Goal: Obtain resource: Obtain resource

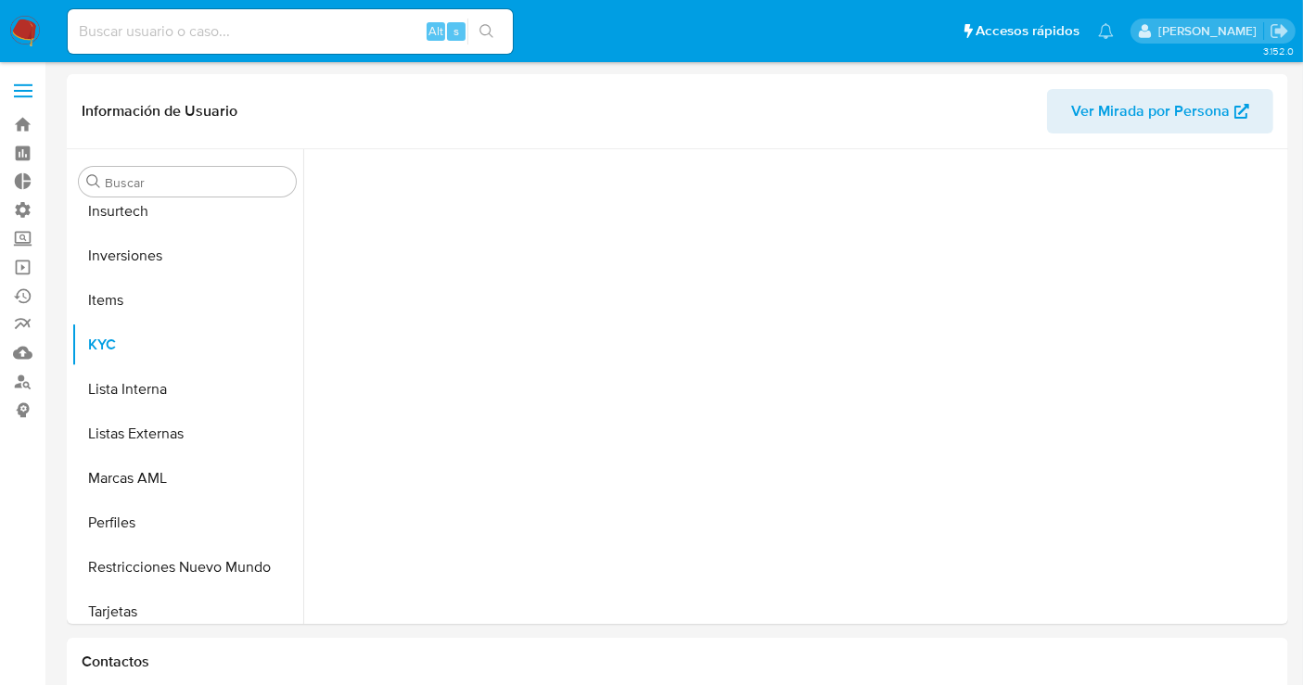
scroll to position [872, 0]
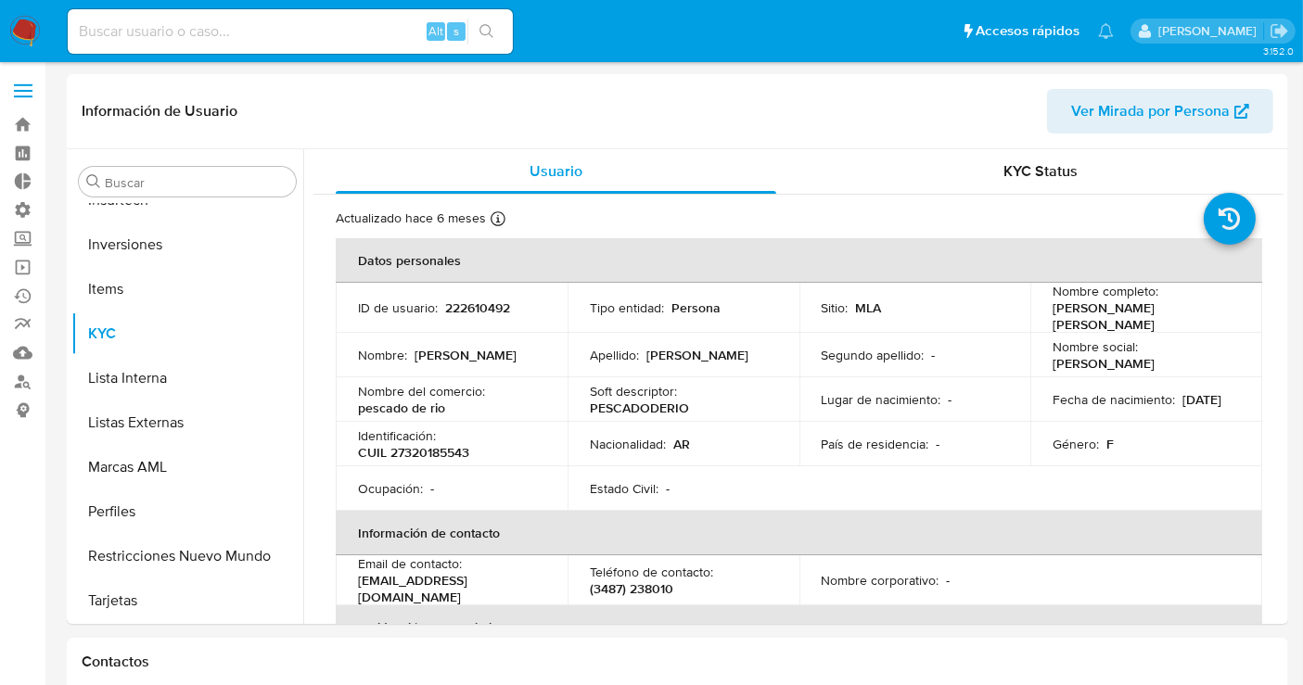
select select "10"
click at [159, 37] on input at bounding box center [290, 31] width 445 height 24
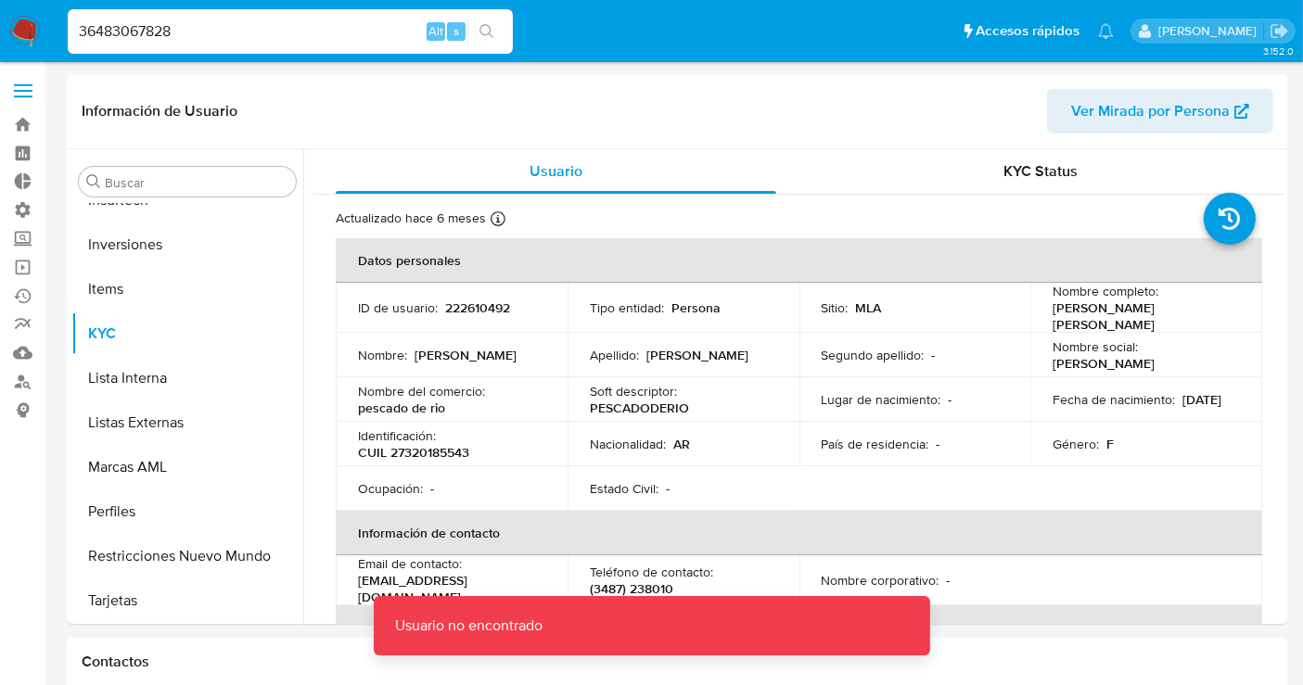
click at [267, 46] on div "36483067828 Alt s" at bounding box center [290, 31] width 445 height 45
click at [251, 29] on input "36483067828" at bounding box center [290, 31] width 445 height 24
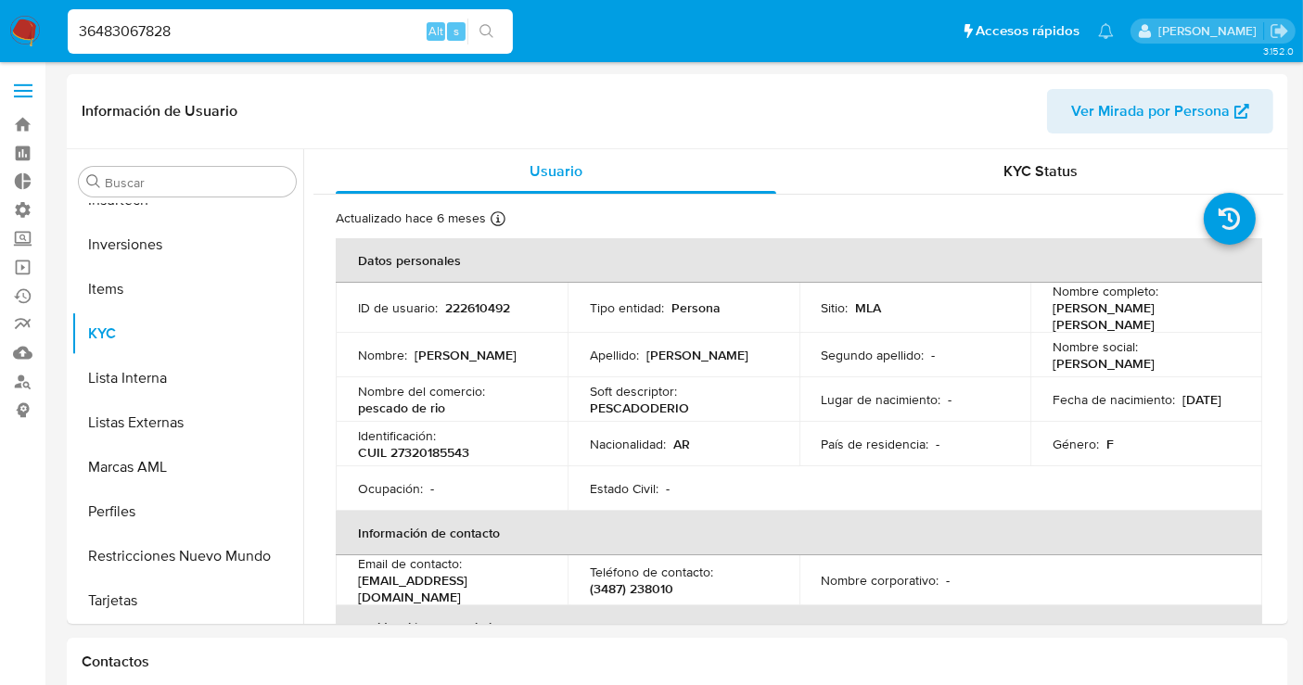
drag, startPoint x: 251, startPoint y: 29, endPoint x: 51, endPoint y: 20, distance: 200.4
click at [51, 20] on nav "Pausado Ver notificaciones 36483067828 Alt s Accesos rápidos Presiona las sigui…" at bounding box center [651, 31] width 1303 height 62
type input "86190320118"
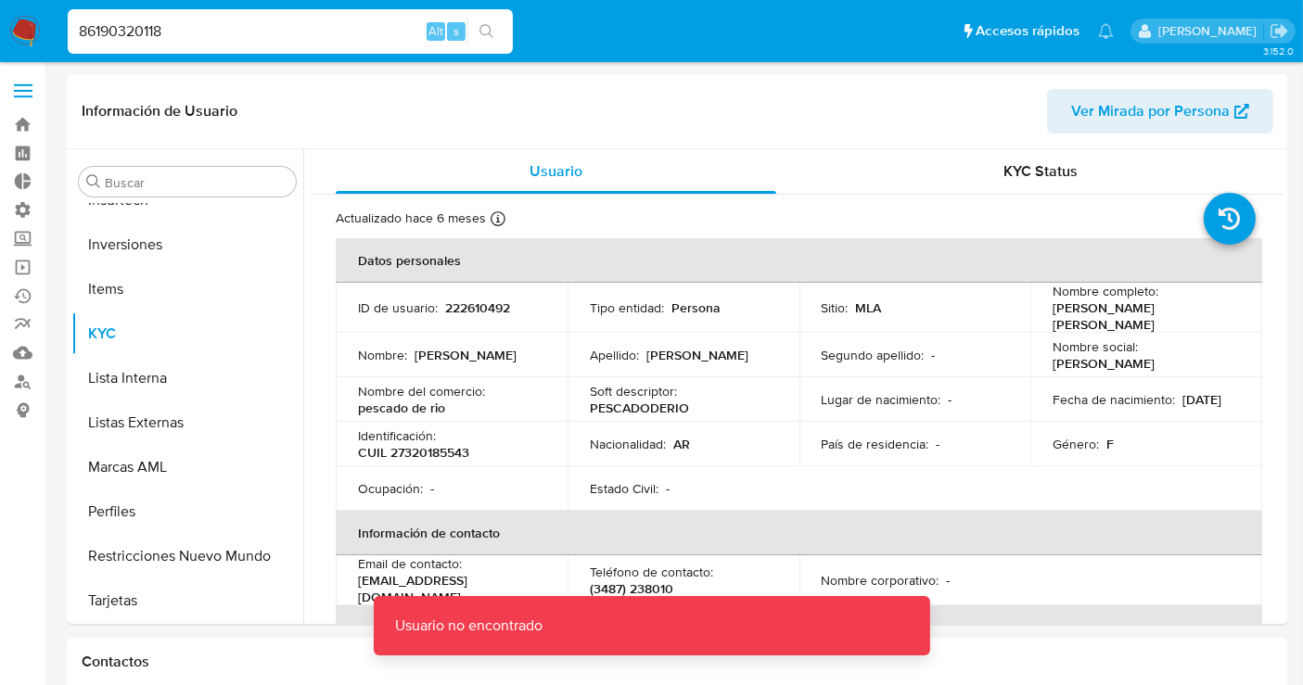
click at [207, 36] on input "86190320118" at bounding box center [290, 31] width 445 height 24
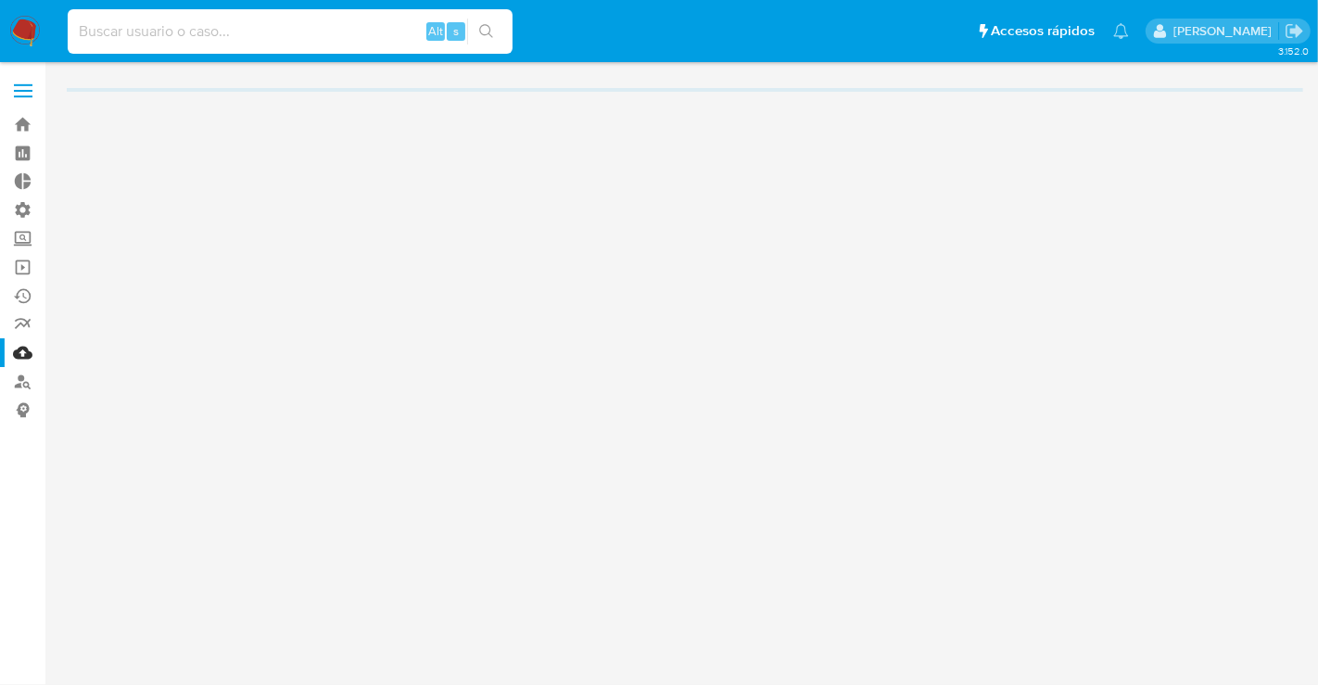
click at [201, 38] on input at bounding box center [290, 31] width 445 height 24
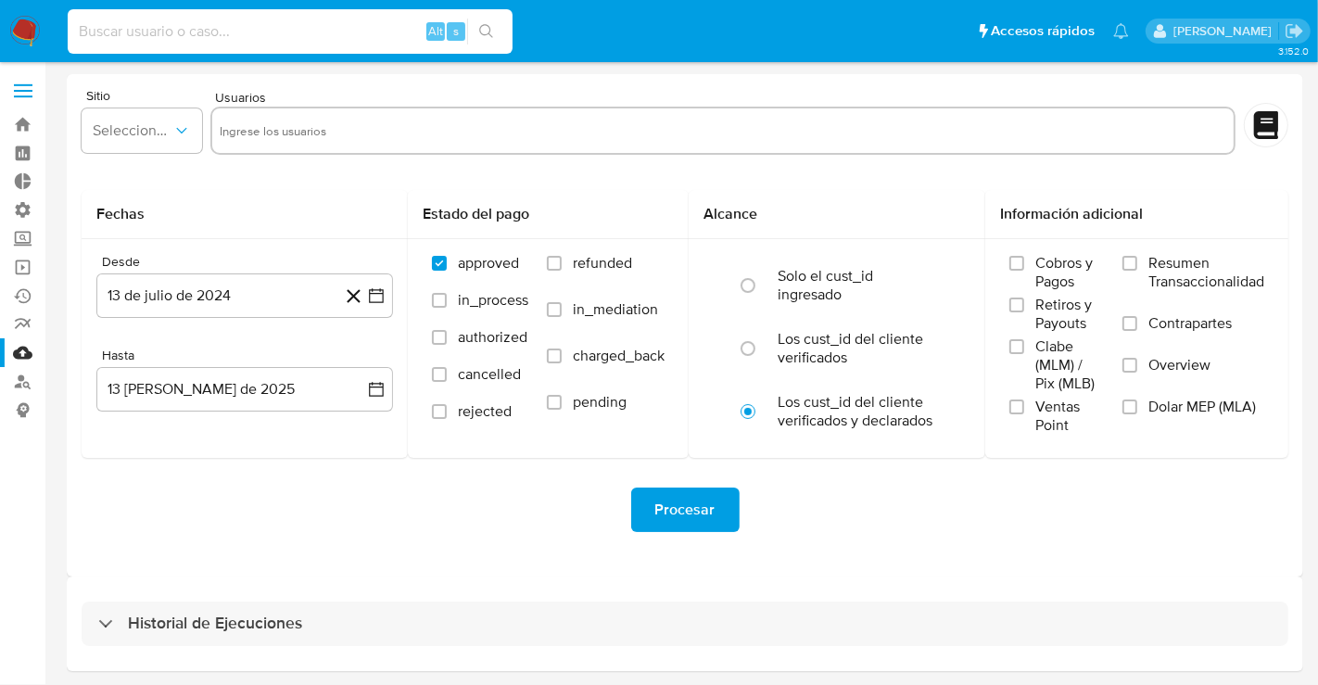
paste input "264856445"
type input "264856445"
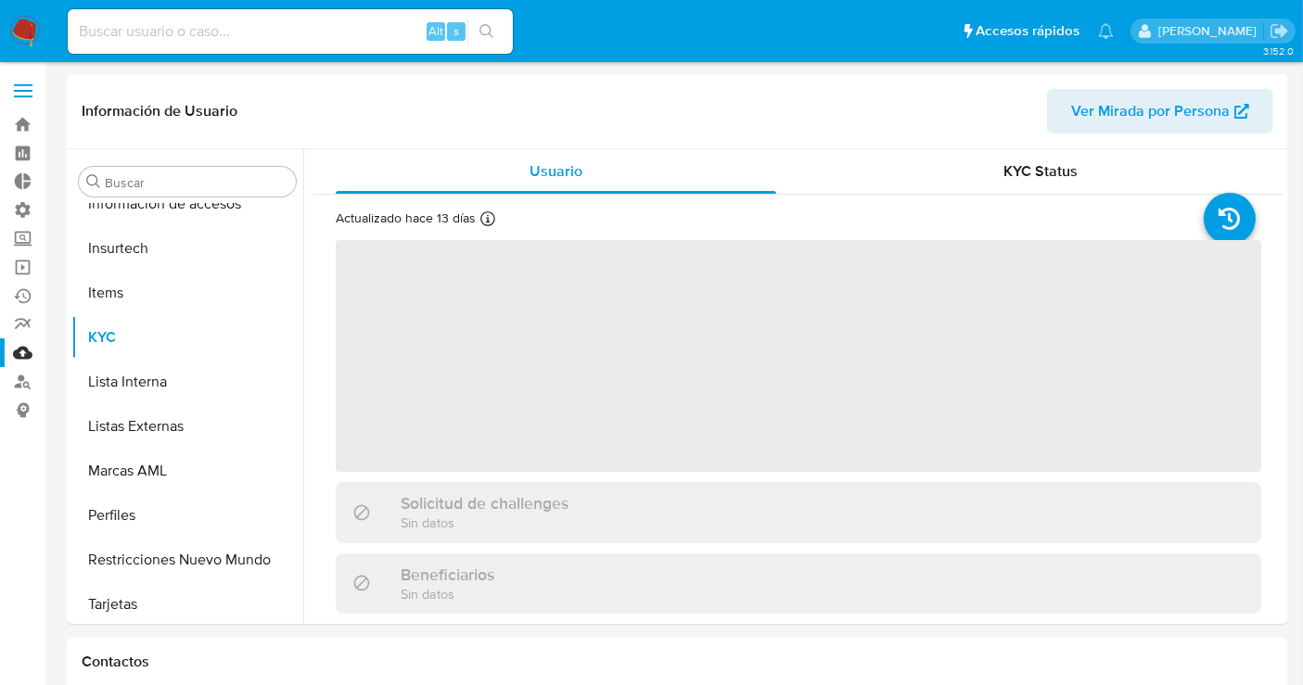
scroll to position [783, 0]
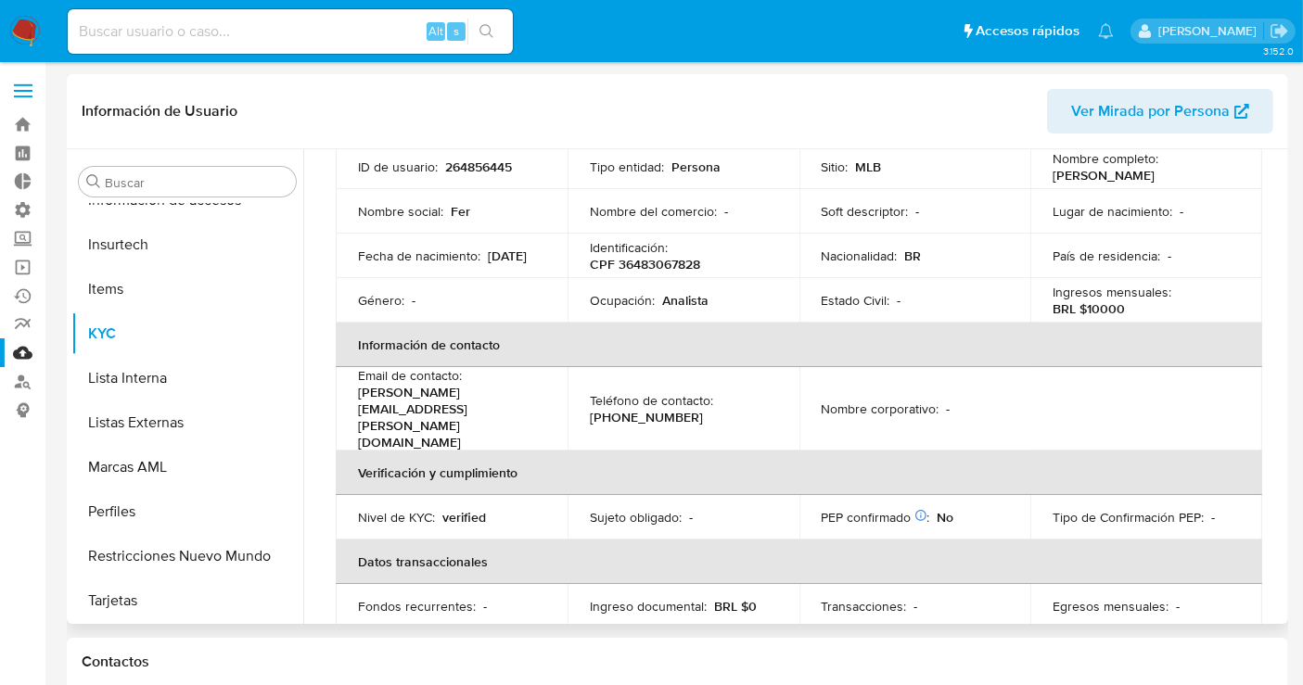
select select "10"
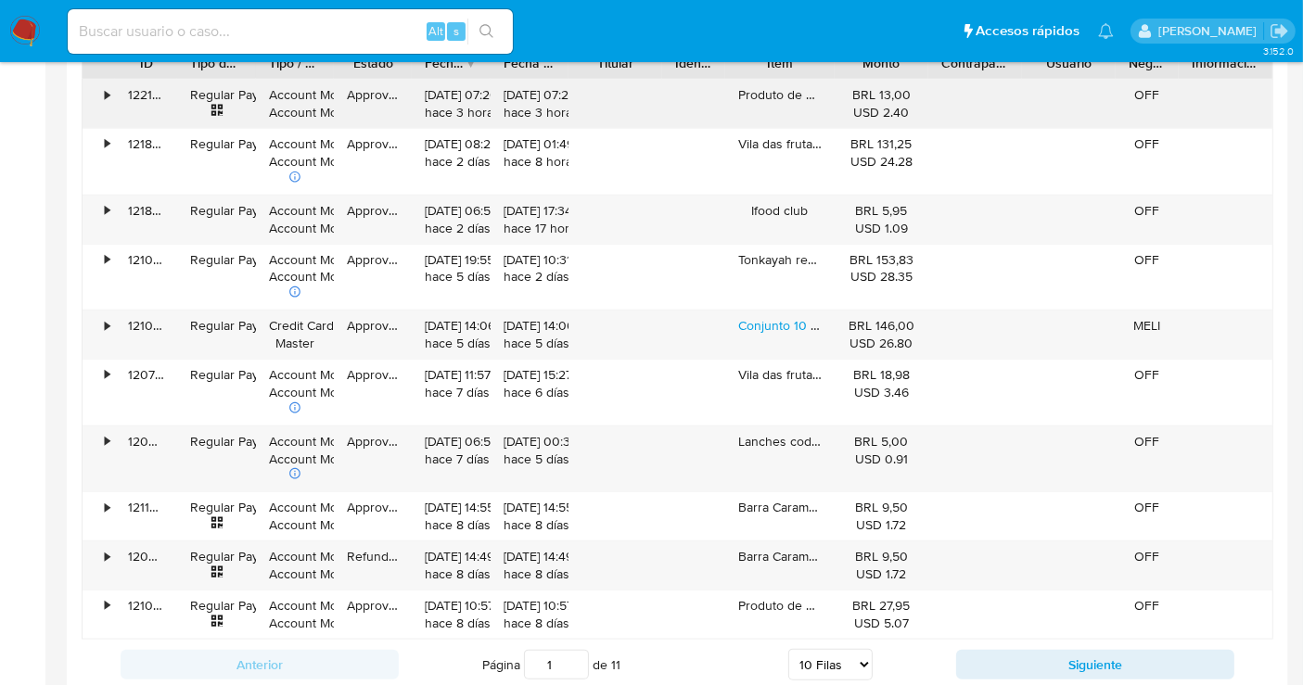
scroll to position [1751, 0]
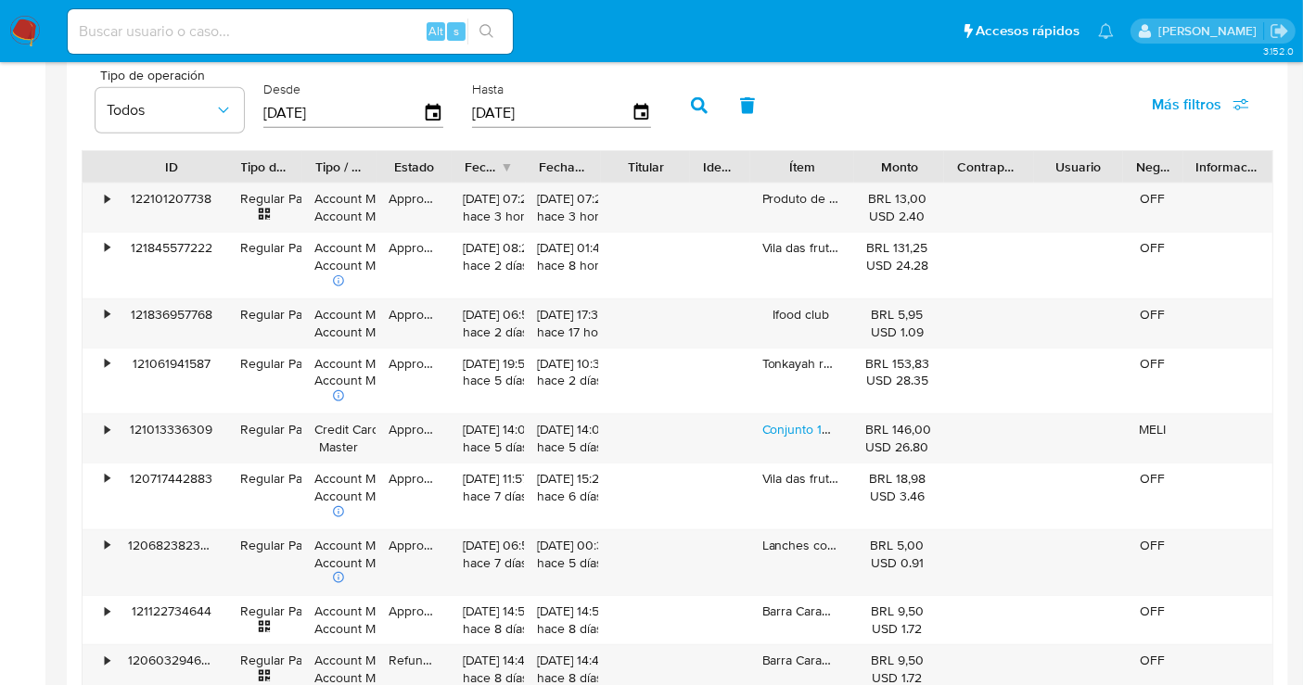
drag, startPoint x: 175, startPoint y: 163, endPoint x: 251, endPoint y: 171, distance: 76.4
click at [245, 171] on div at bounding box center [227, 167] width 33 height 32
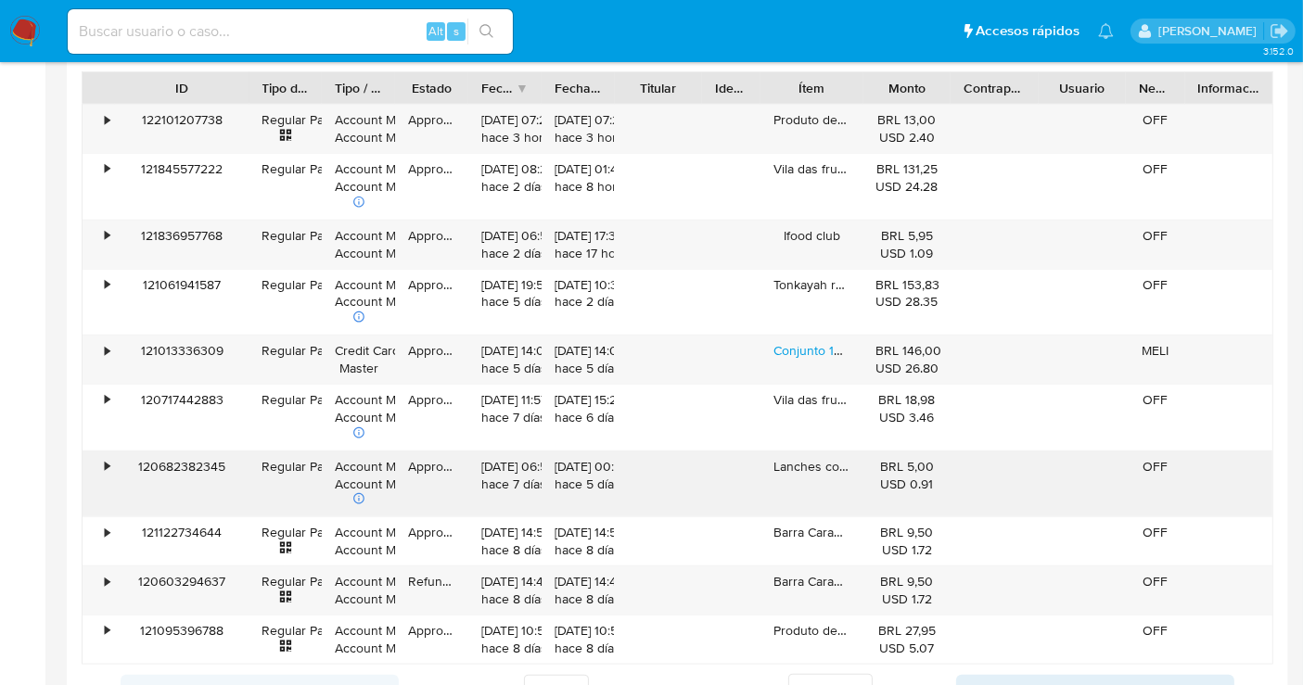
scroll to position [1957, 0]
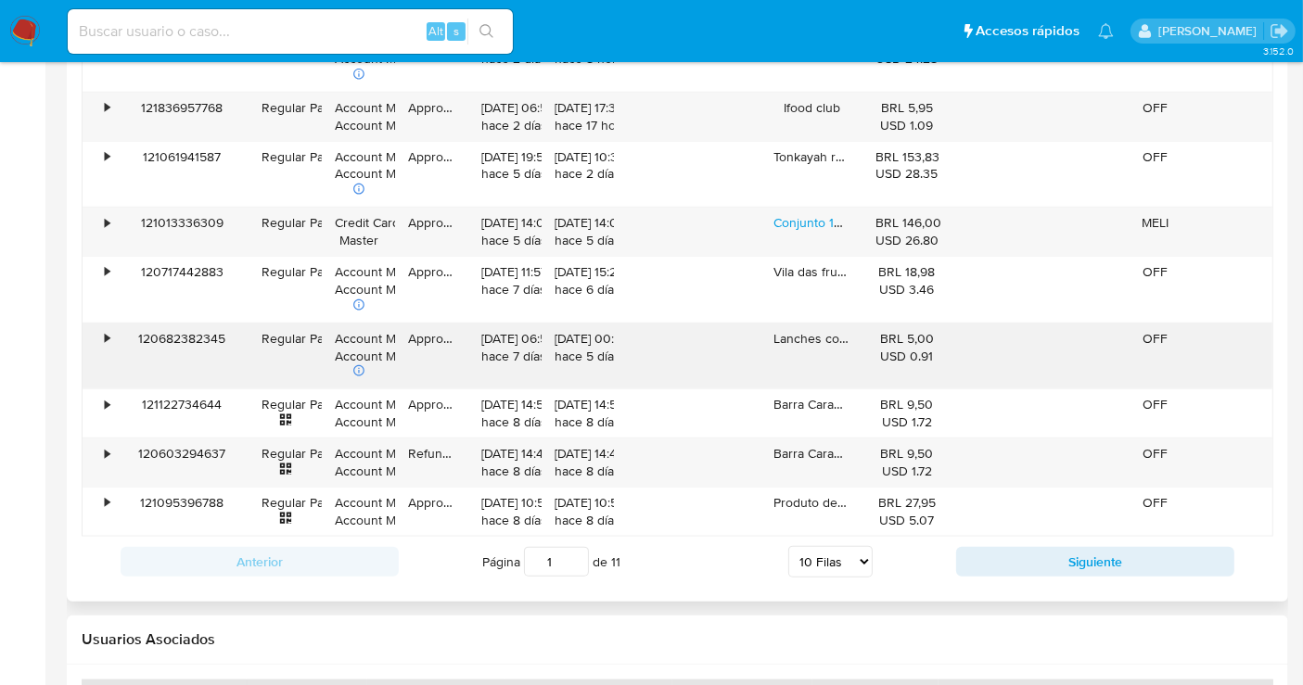
click at [108, 330] on div "•" at bounding box center [107, 339] width 5 height 18
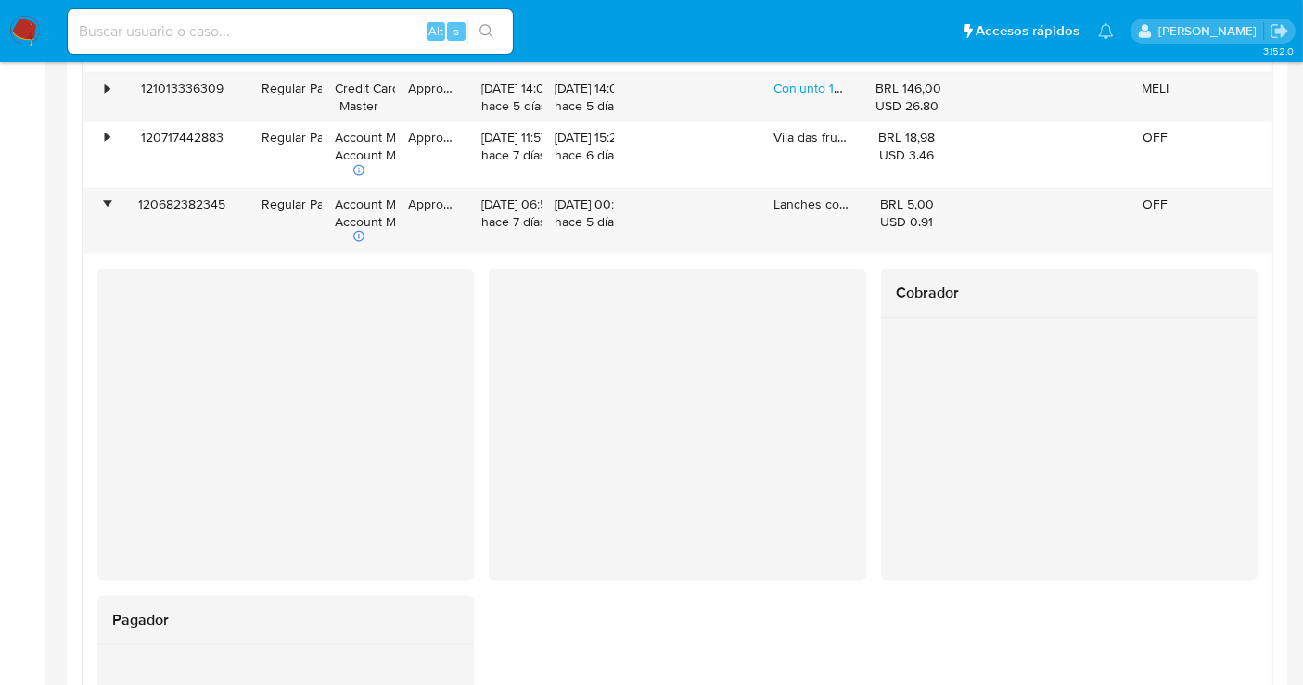
scroll to position [2060, 0]
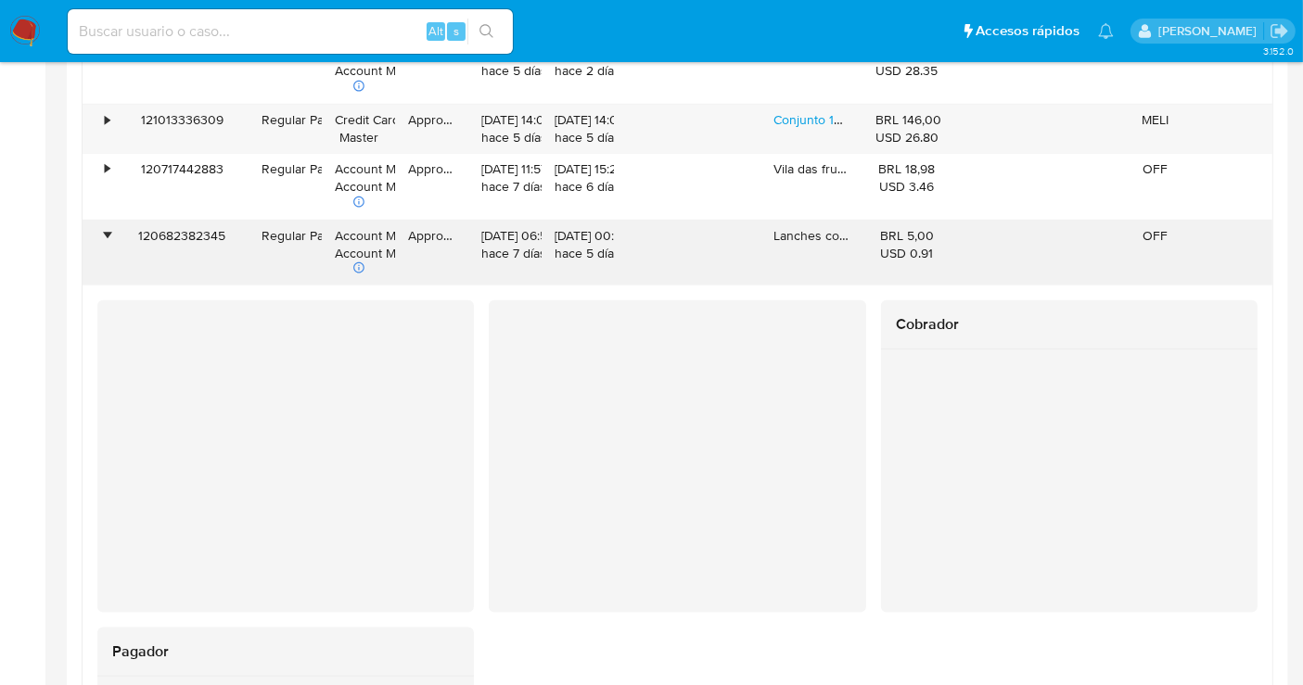
click at [115, 230] on div "120682382345" at bounding box center [182, 254] width 134 height 66
click at [109, 229] on div "•" at bounding box center [107, 236] width 5 height 18
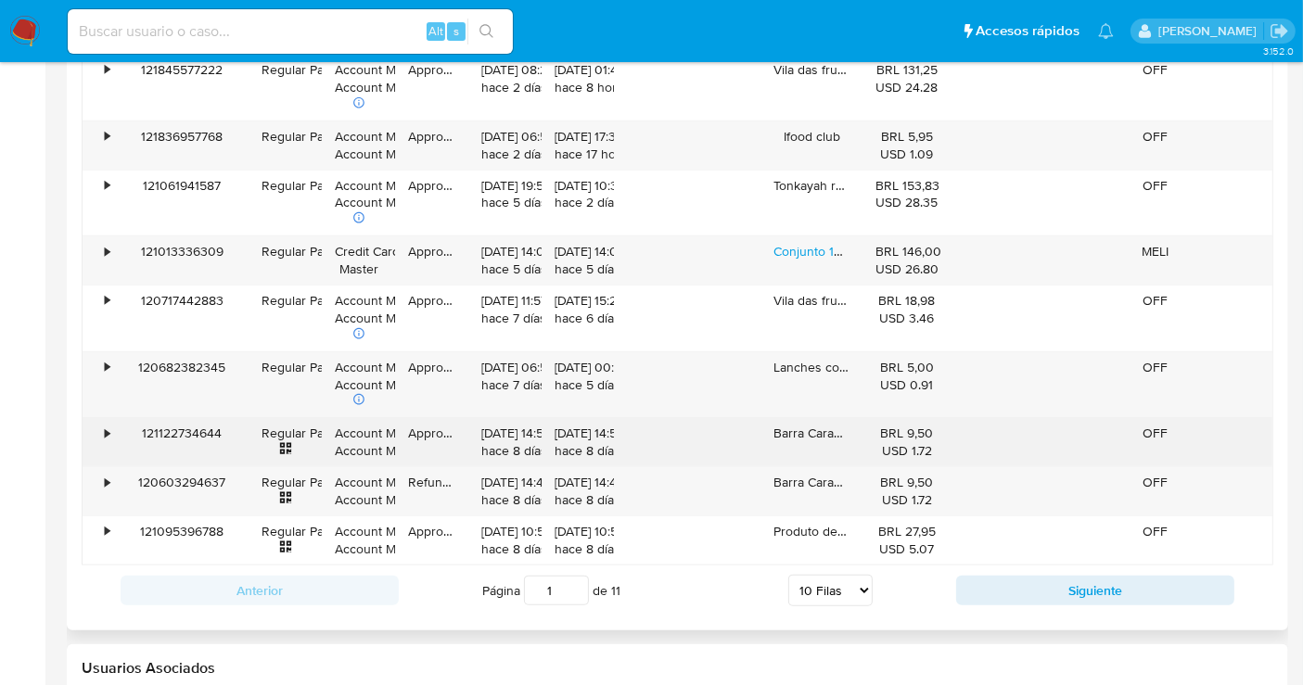
scroll to position [1751, 0]
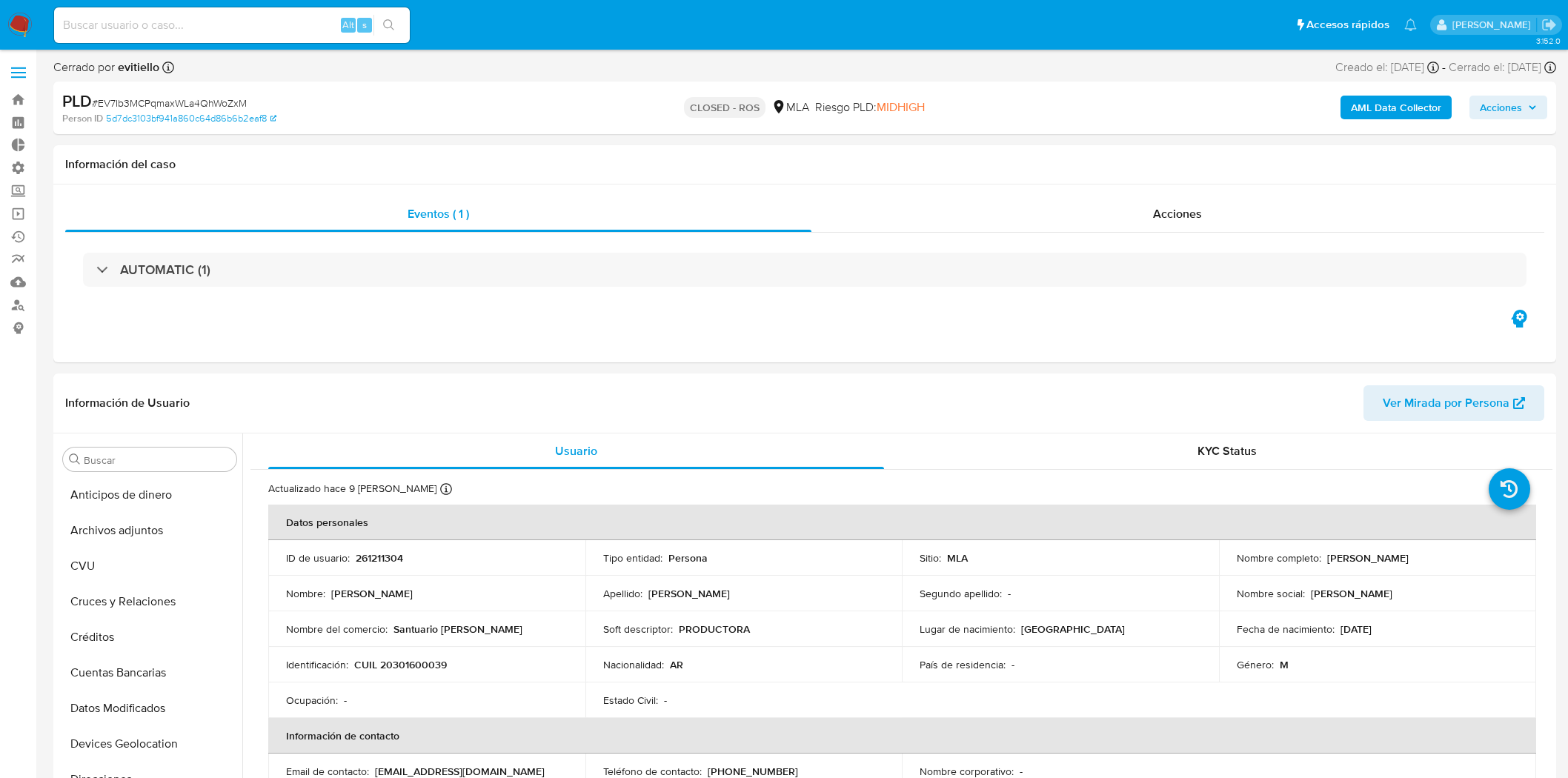
select select "10"
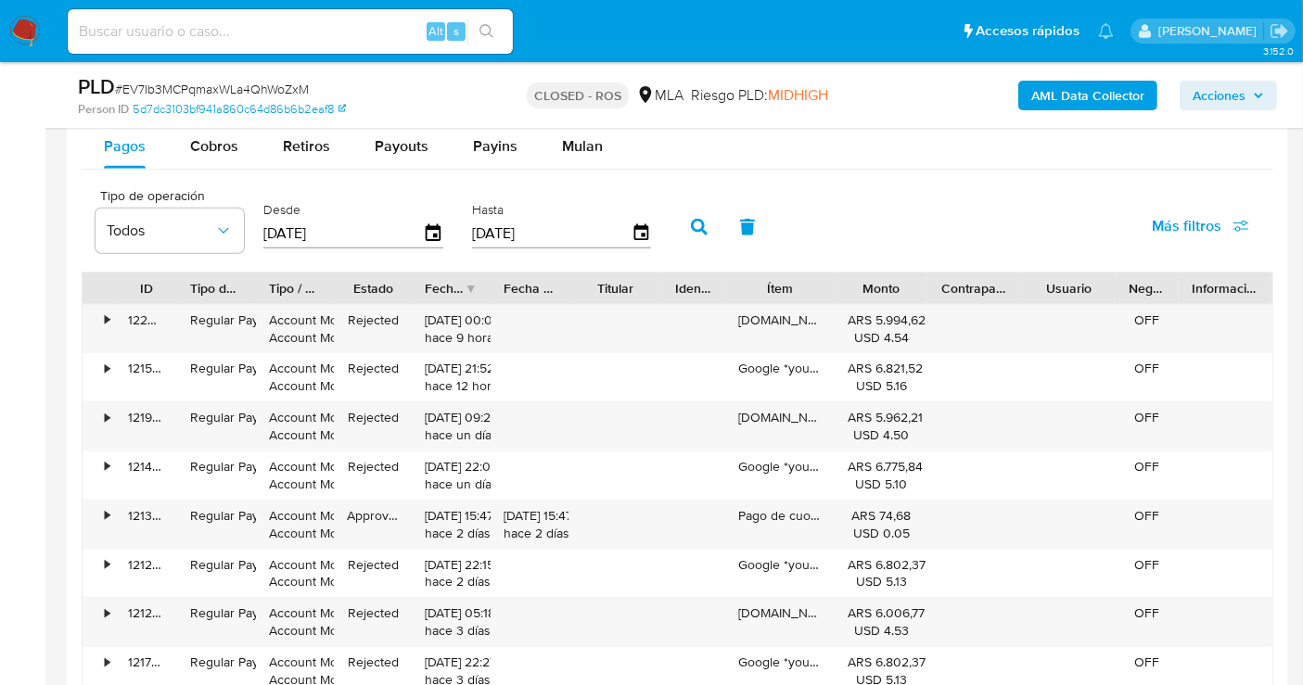
scroll to position [2163, 0]
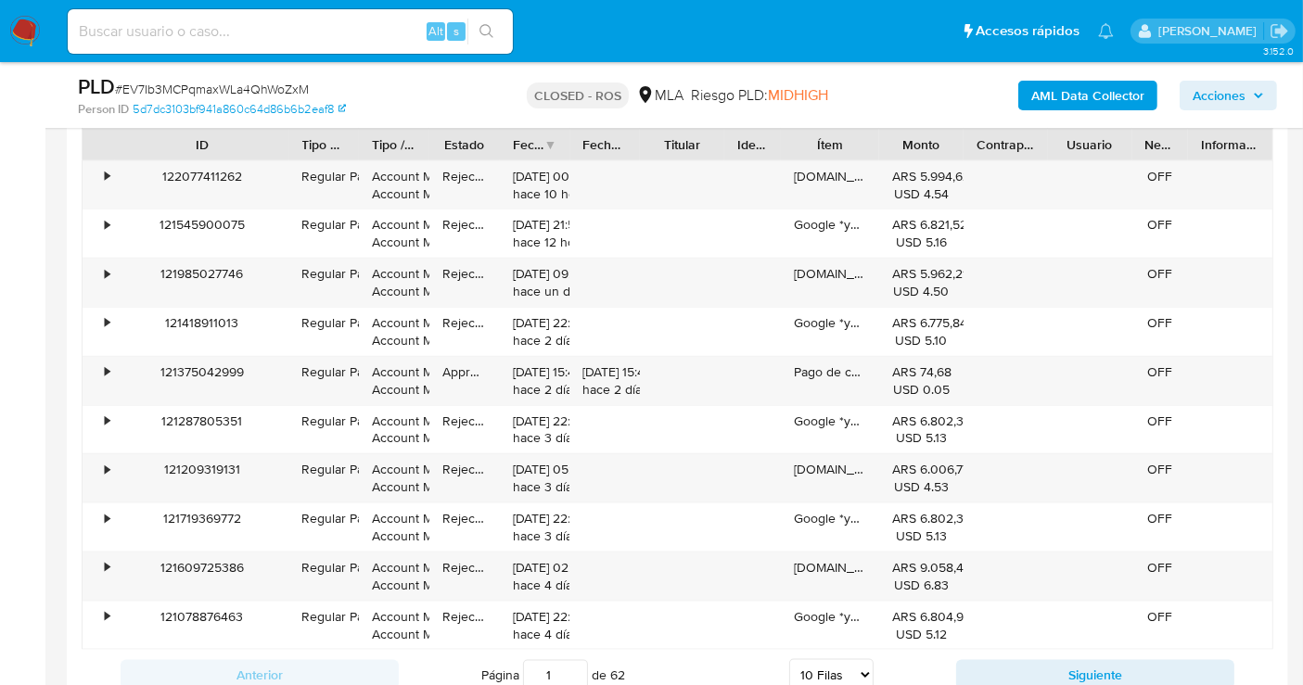
drag, startPoint x: 180, startPoint y: 144, endPoint x: 291, endPoint y: 141, distance: 111.3
click at [291, 141] on div at bounding box center [289, 145] width 33 height 32
click at [1094, 663] on button "Siguiente" at bounding box center [1095, 675] width 278 height 30
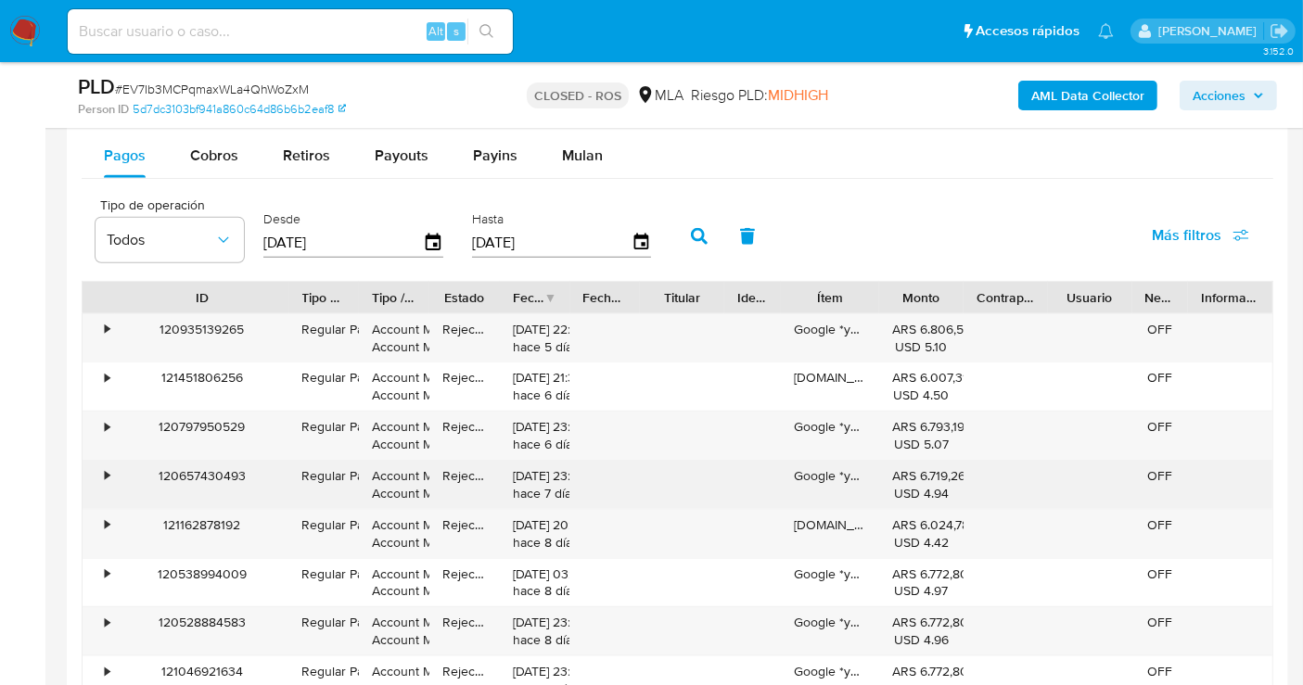
scroll to position [1957, 0]
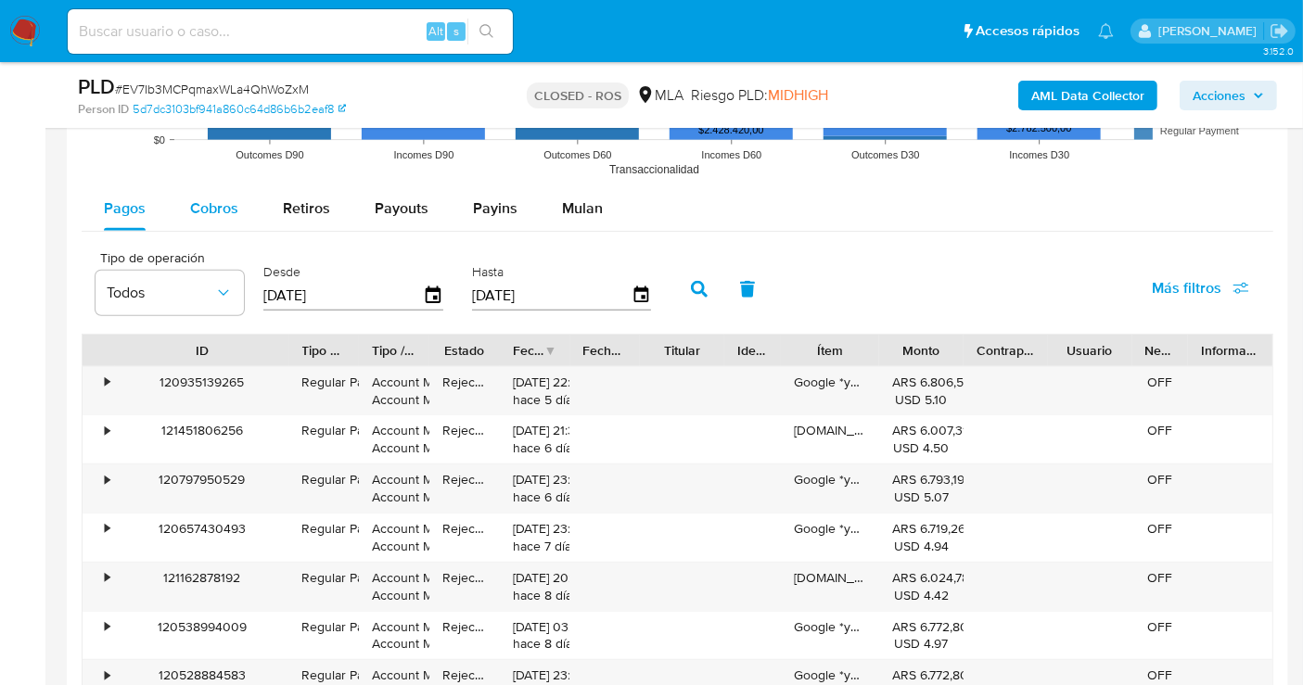
click at [230, 219] on div "Cobros" at bounding box center [214, 208] width 48 height 45
select select "10"
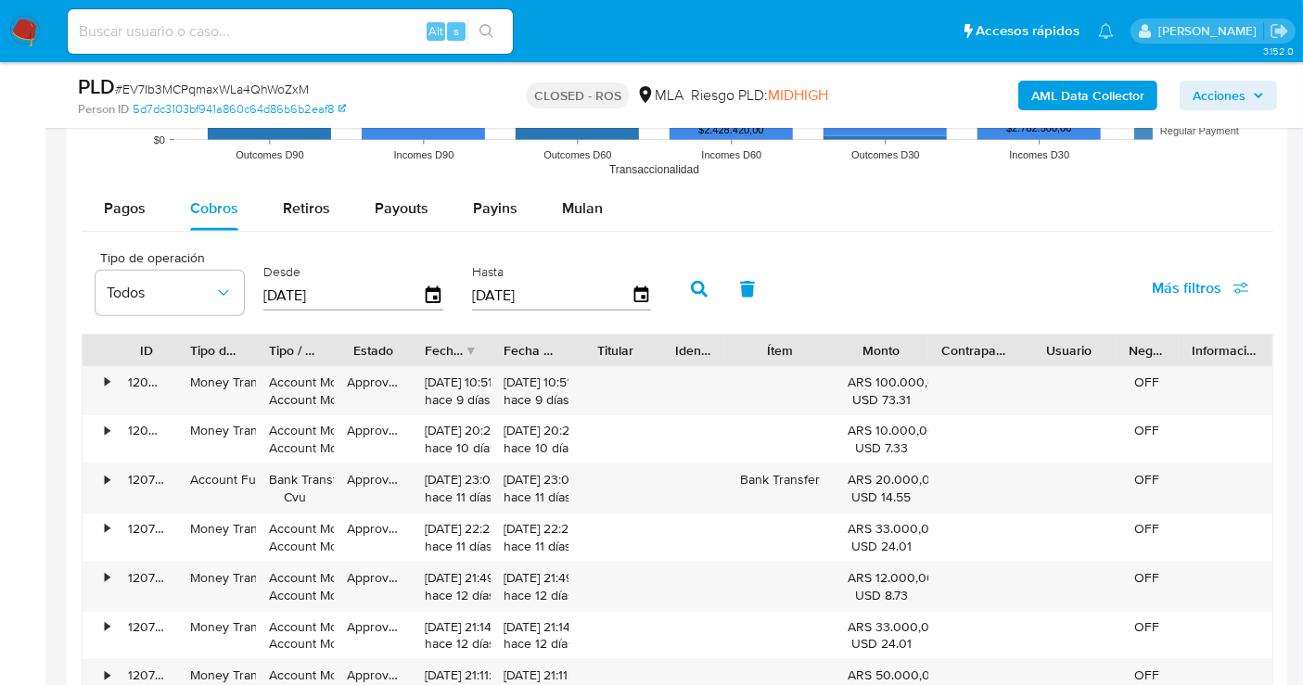
click at [178, 353] on div at bounding box center [176, 351] width 33 height 32
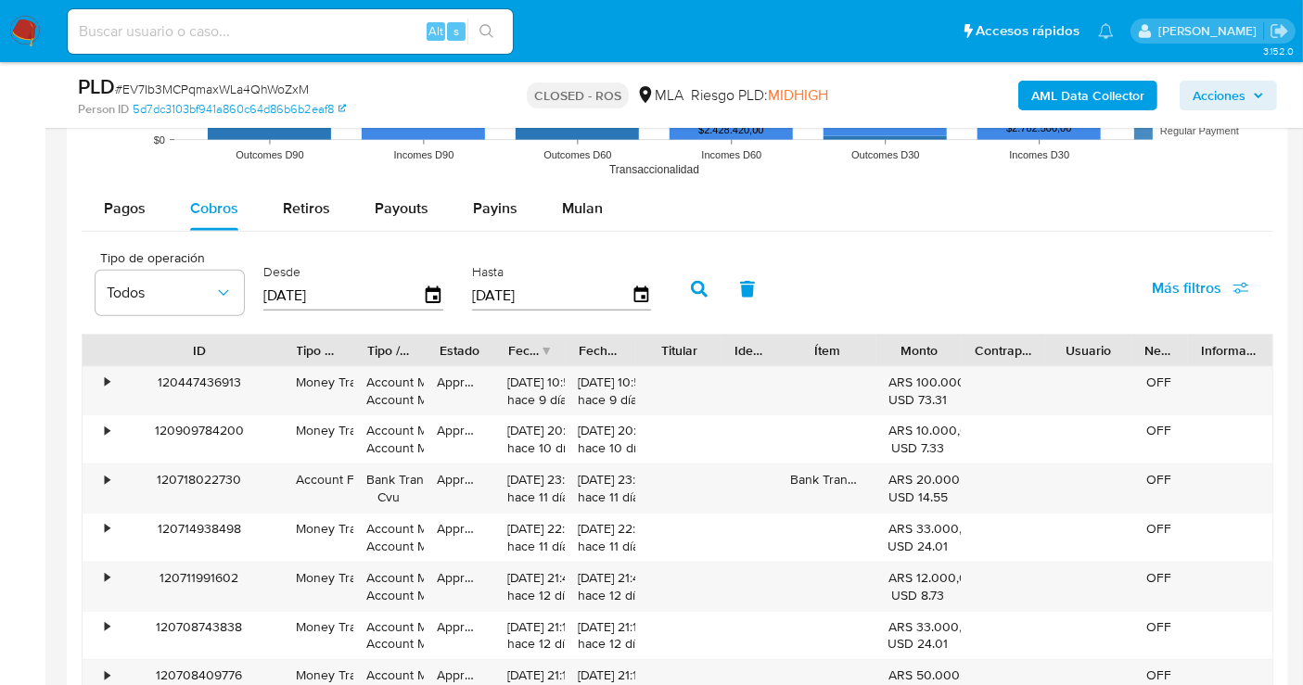
drag, startPoint x: 178, startPoint y: 353, endPoint x: 284, endPoint y: 342, distance: 106.3
click at [284, 342] on div at bounding box center [283, 351] width 33 height 32
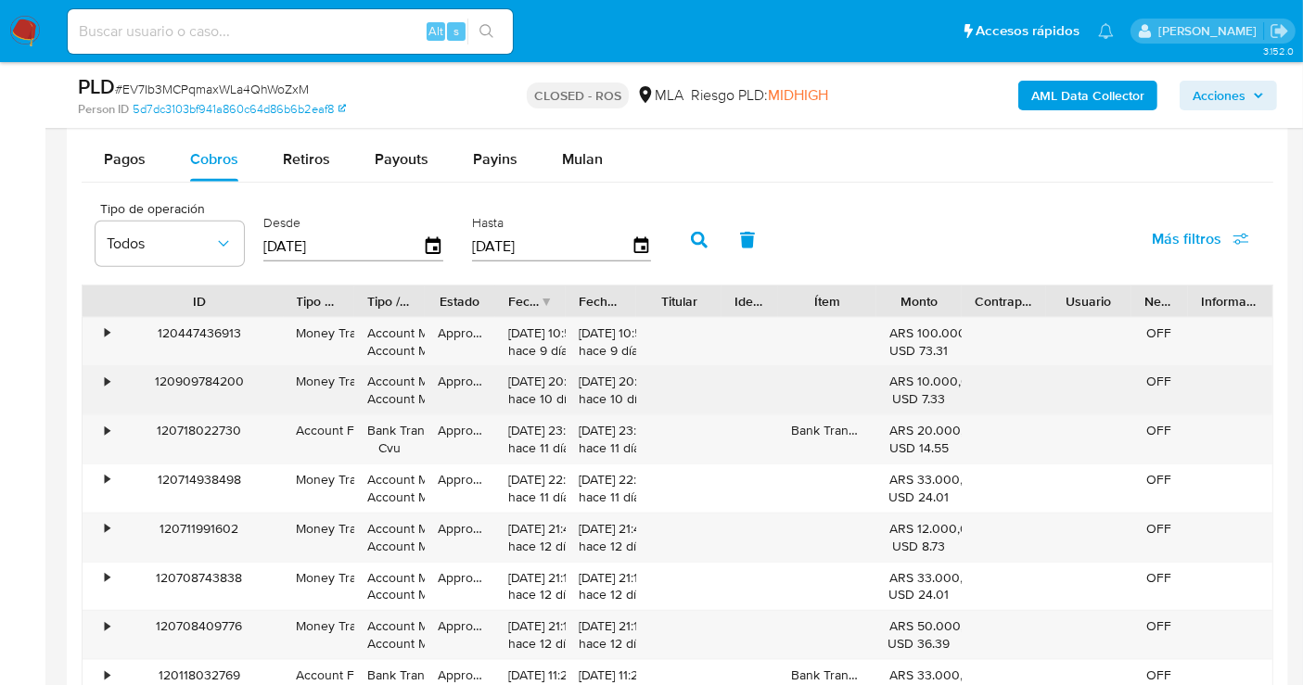
scroll to position [1854, 0]
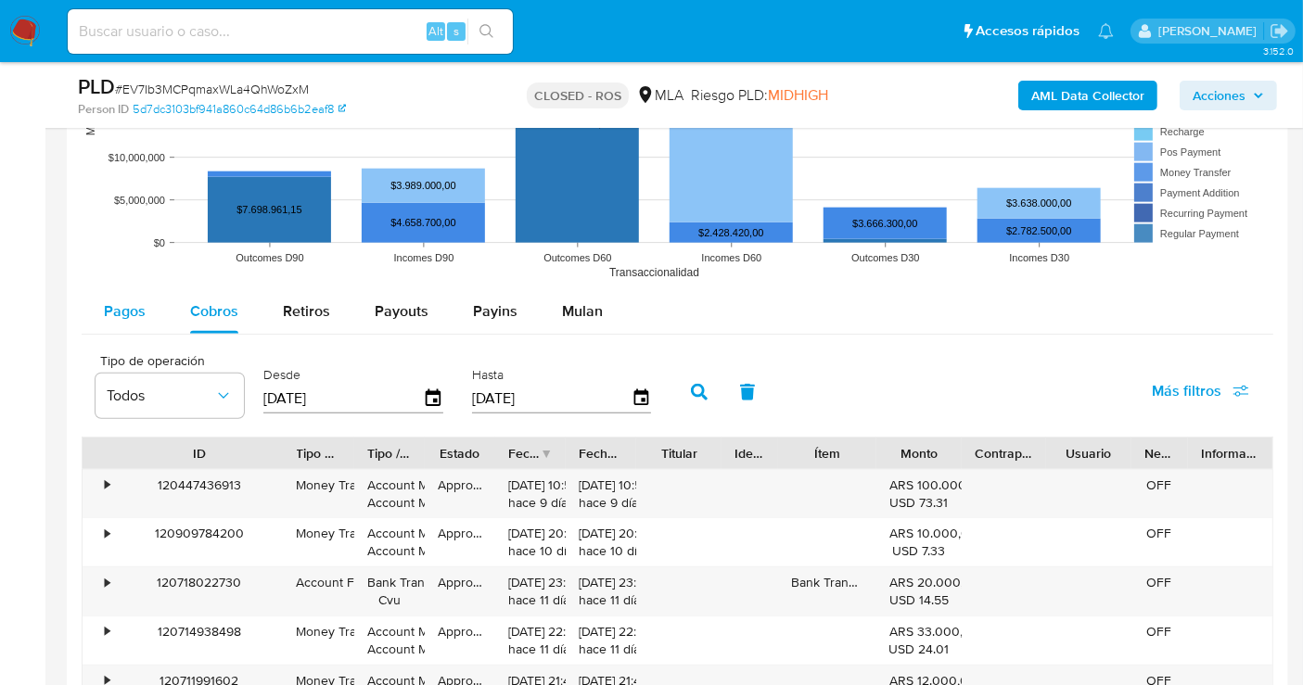
click at [143, 315] on span "Pagos" at bounding box center [125, 310] width 42 height 21
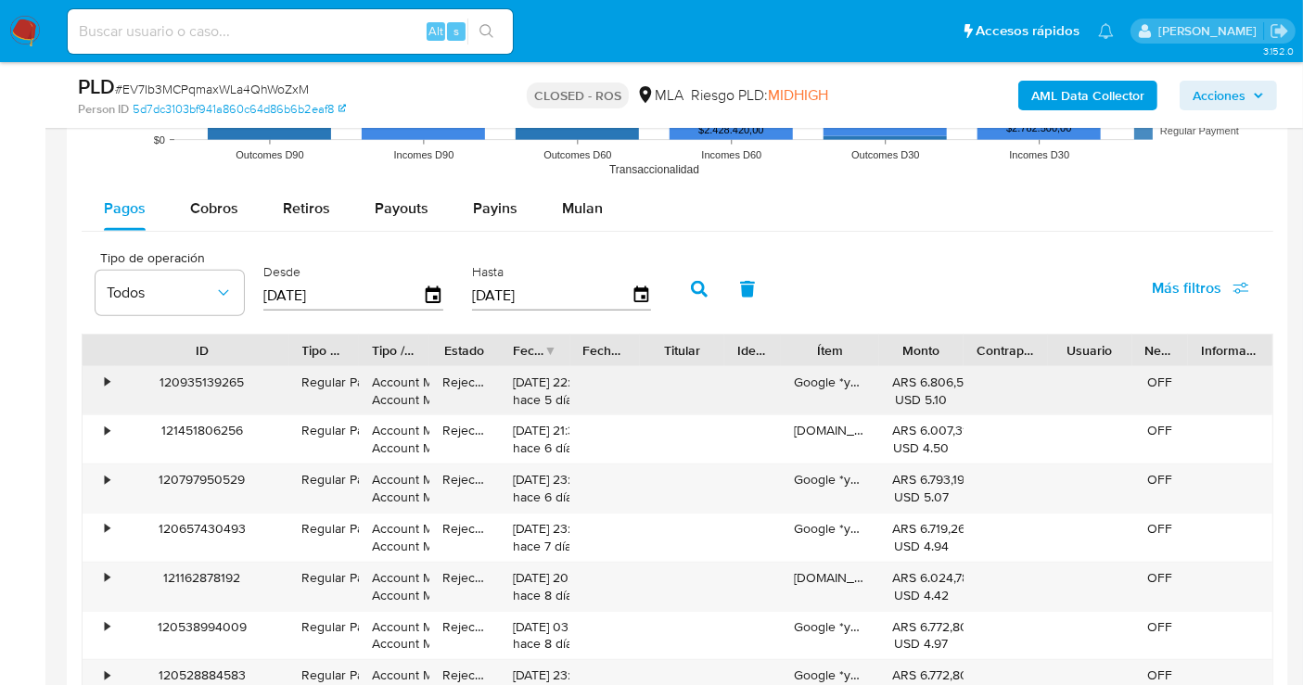
scroll to position [1751, 0]
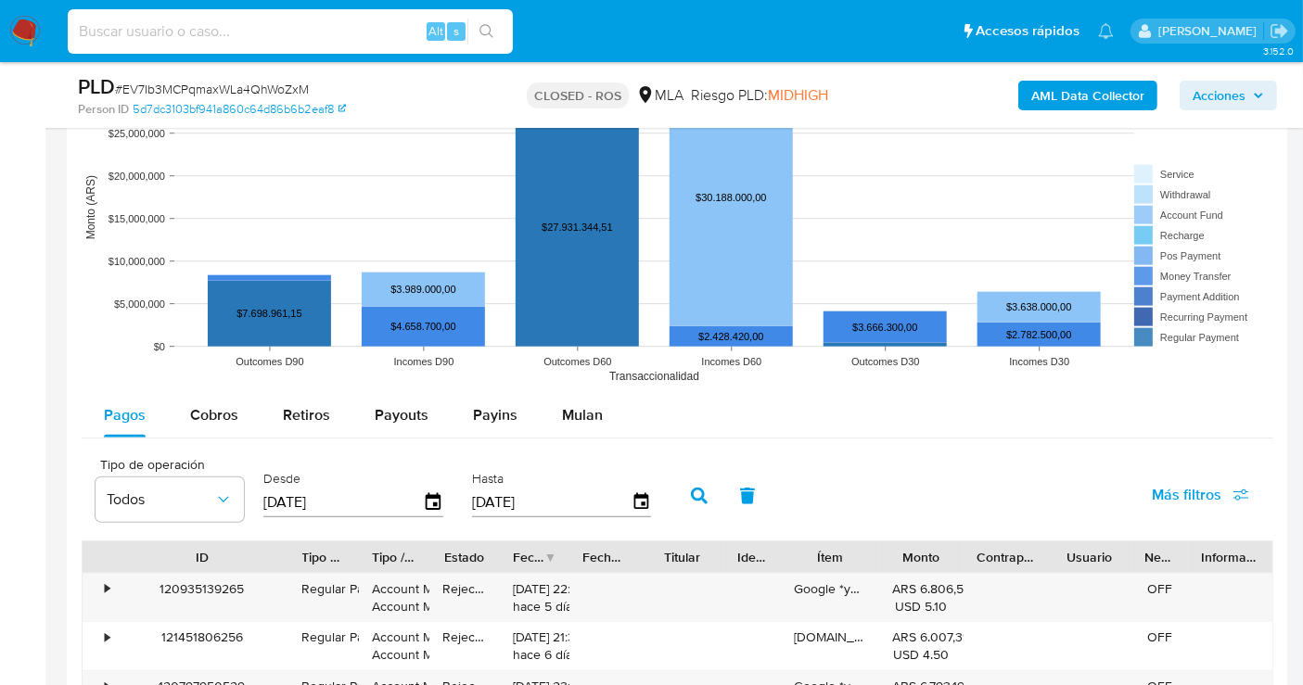
click at [174, 26] on input at bounding box center [290, 31] width 445 height 24
paste input "264856445"
type input "264856445"
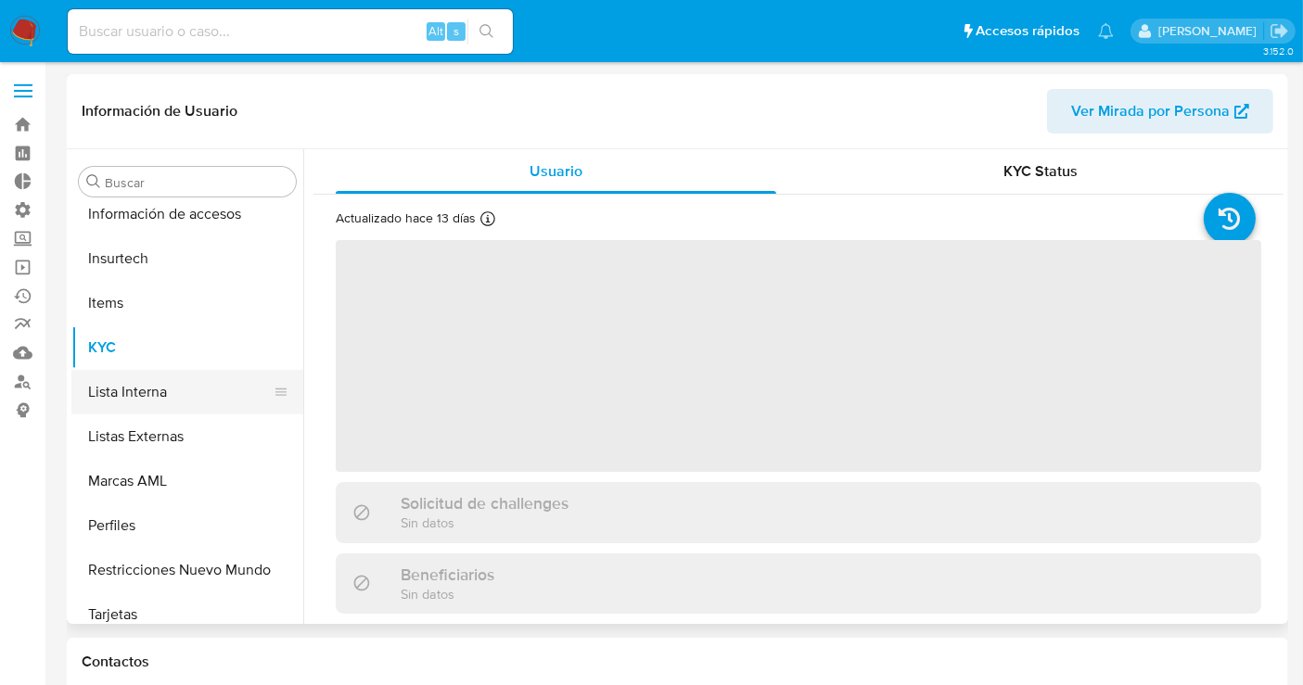
scroll to position [783, 0]
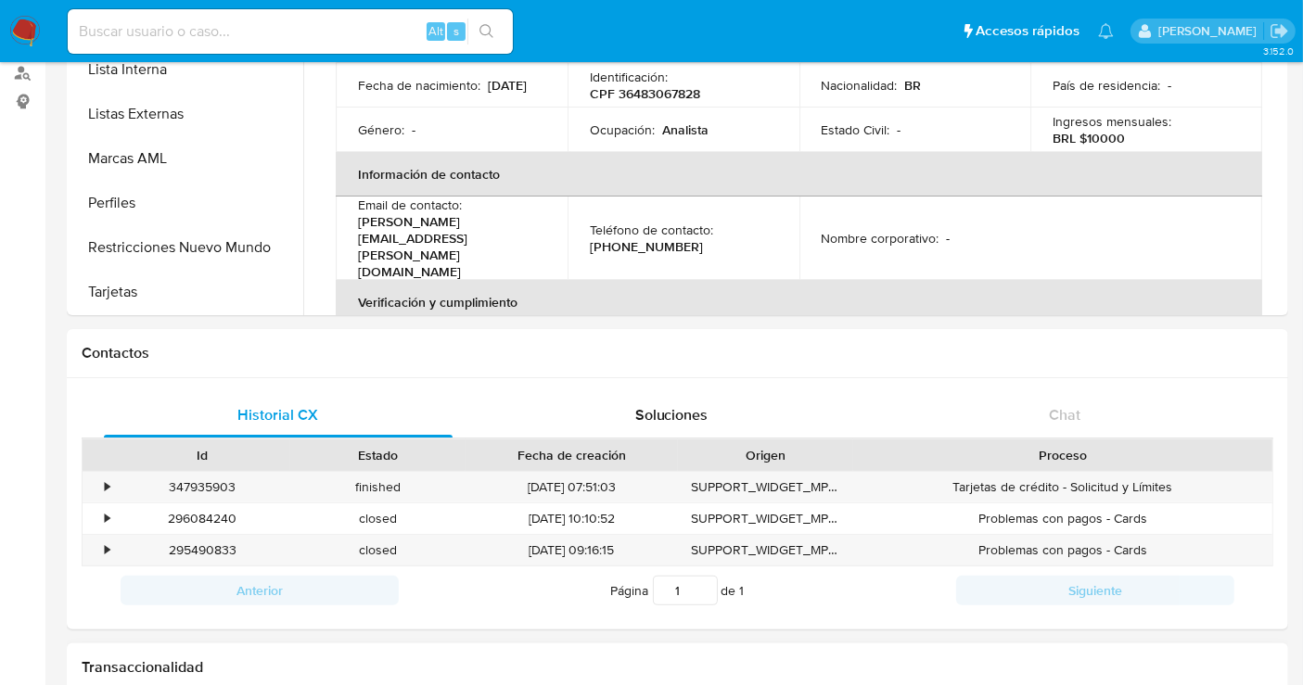
select select "10"
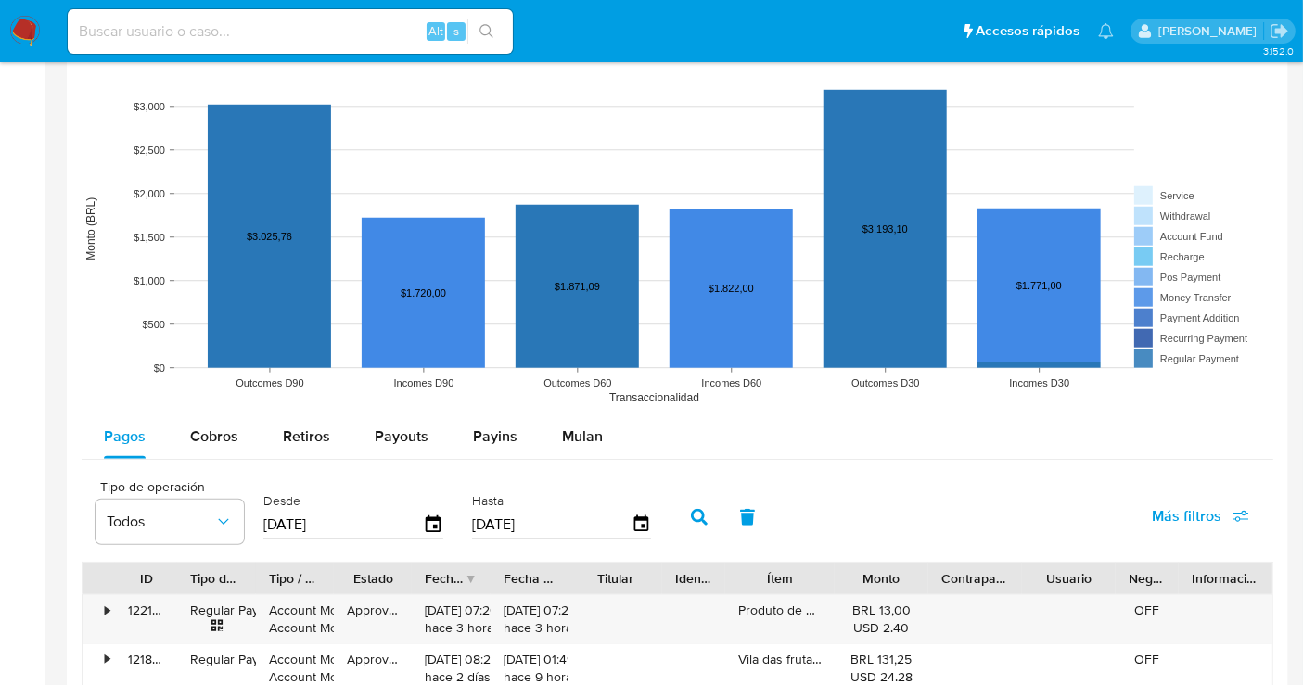
scroll to position [1751, 0]
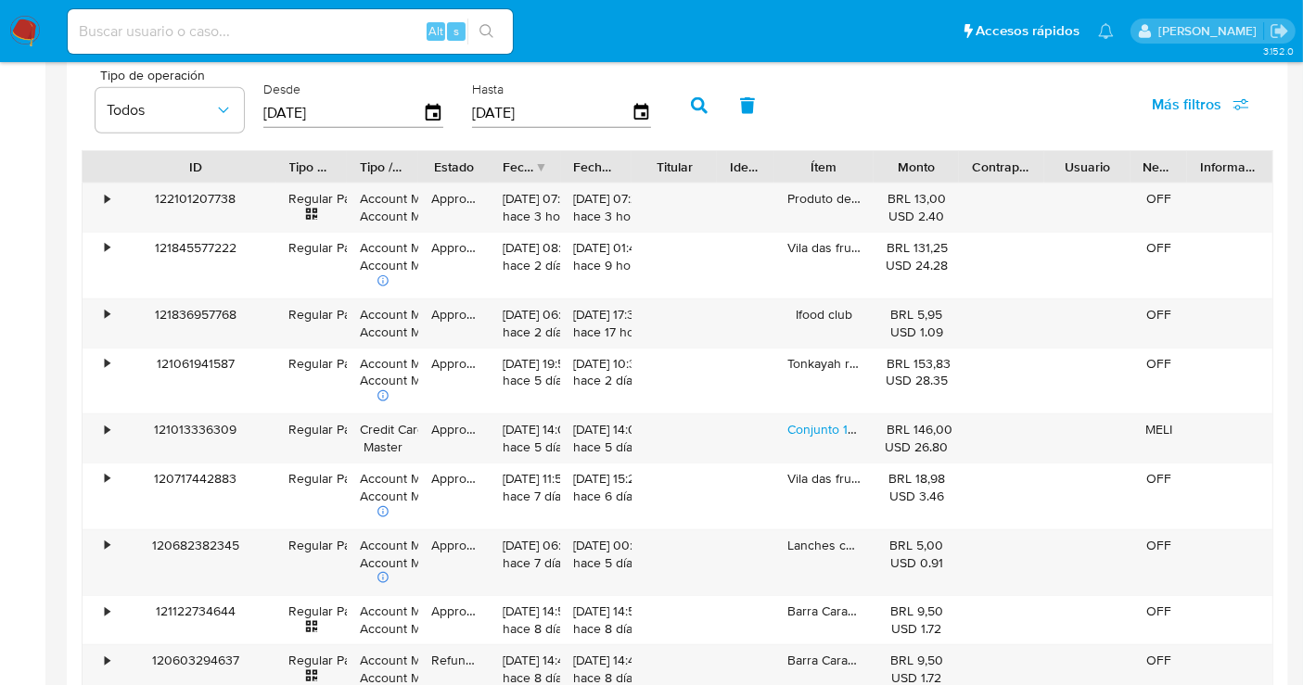
drag, startPoint x: 177, startPoint y: 170, endPoint x: 275, endPoint y: 165, distance: 98.4
click at [275, 165] on div at bounding box center [276, 167] width 33 height 32
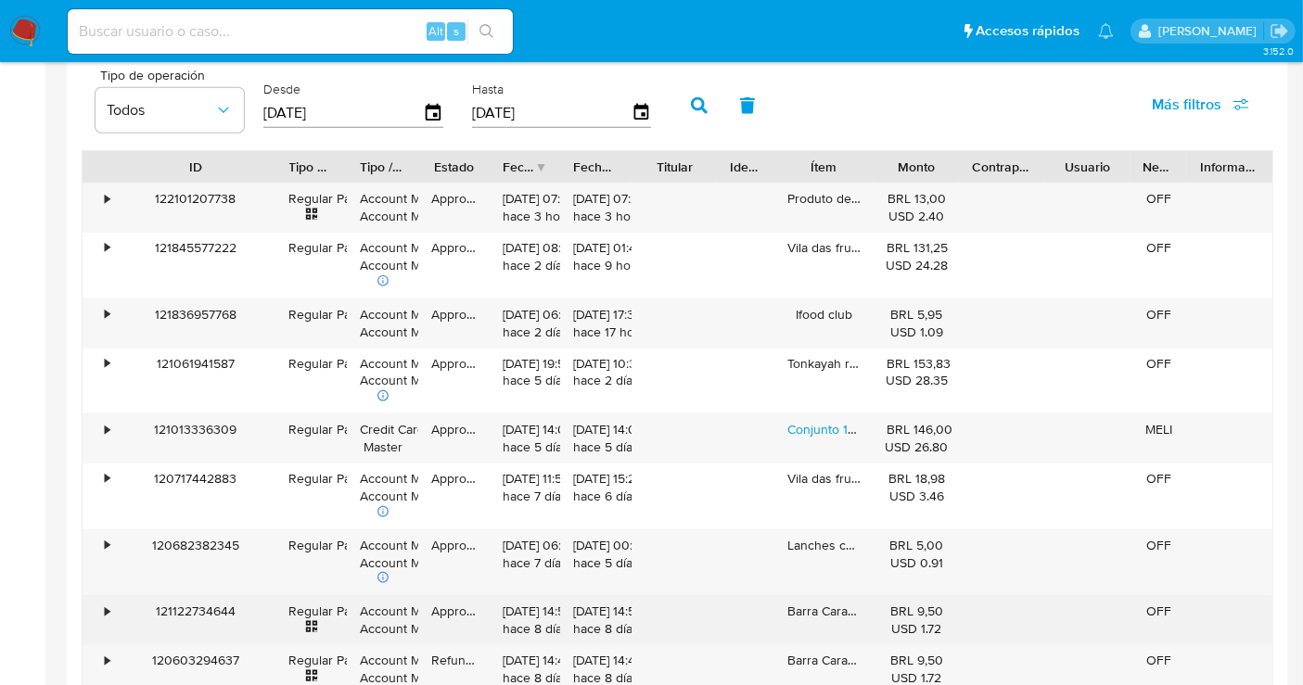
scroll to position [1854, 0]
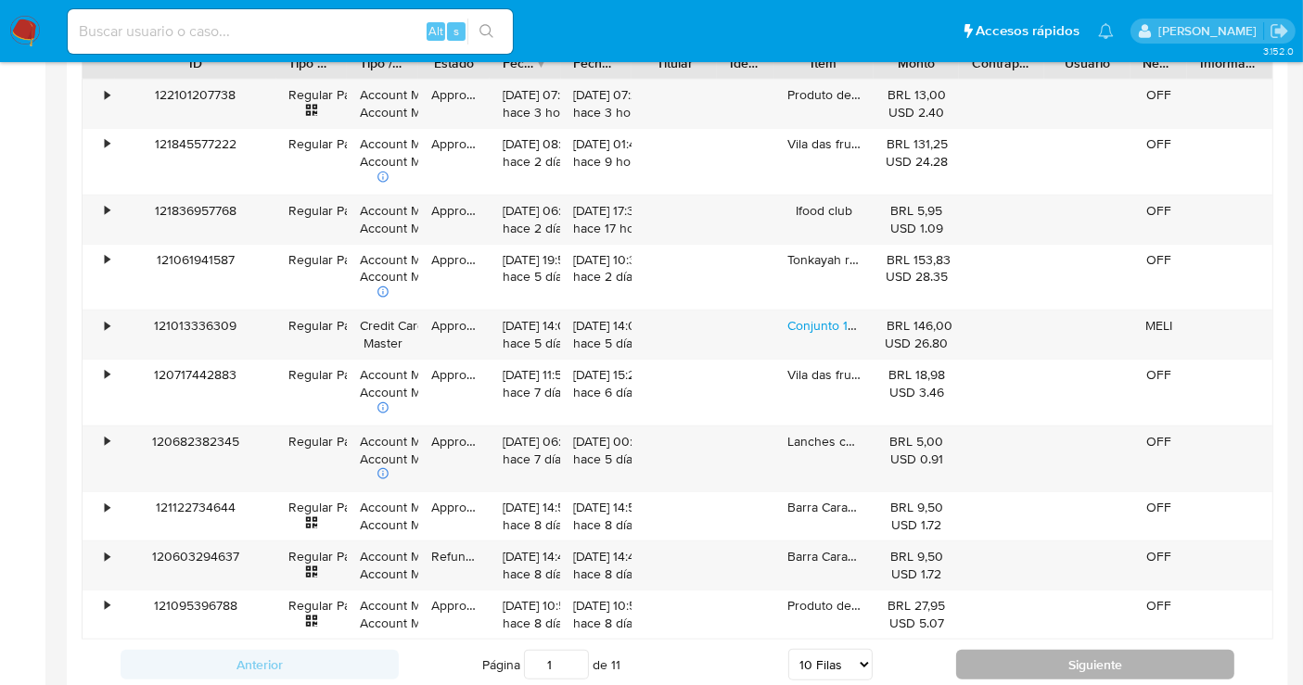
click at [994, 666] on button "Siguiente" at bounding box center [1095, 665] width 278 height 30
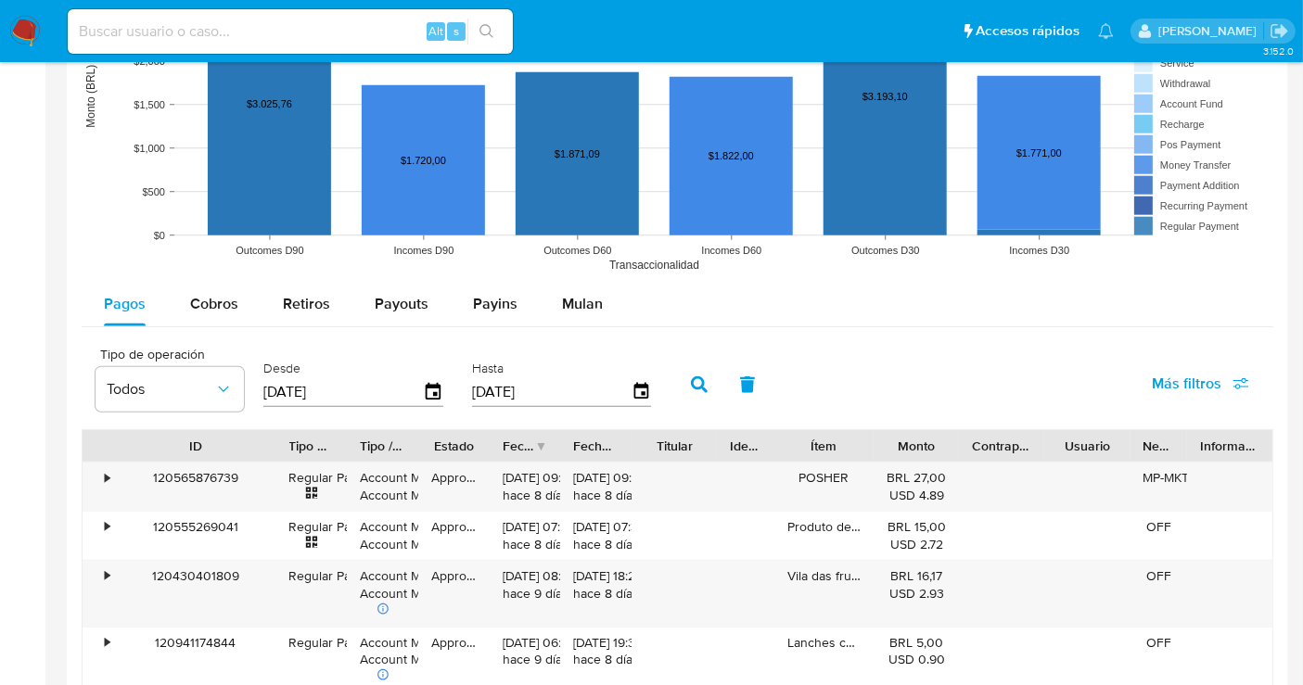
scroll to position [1442, 0]
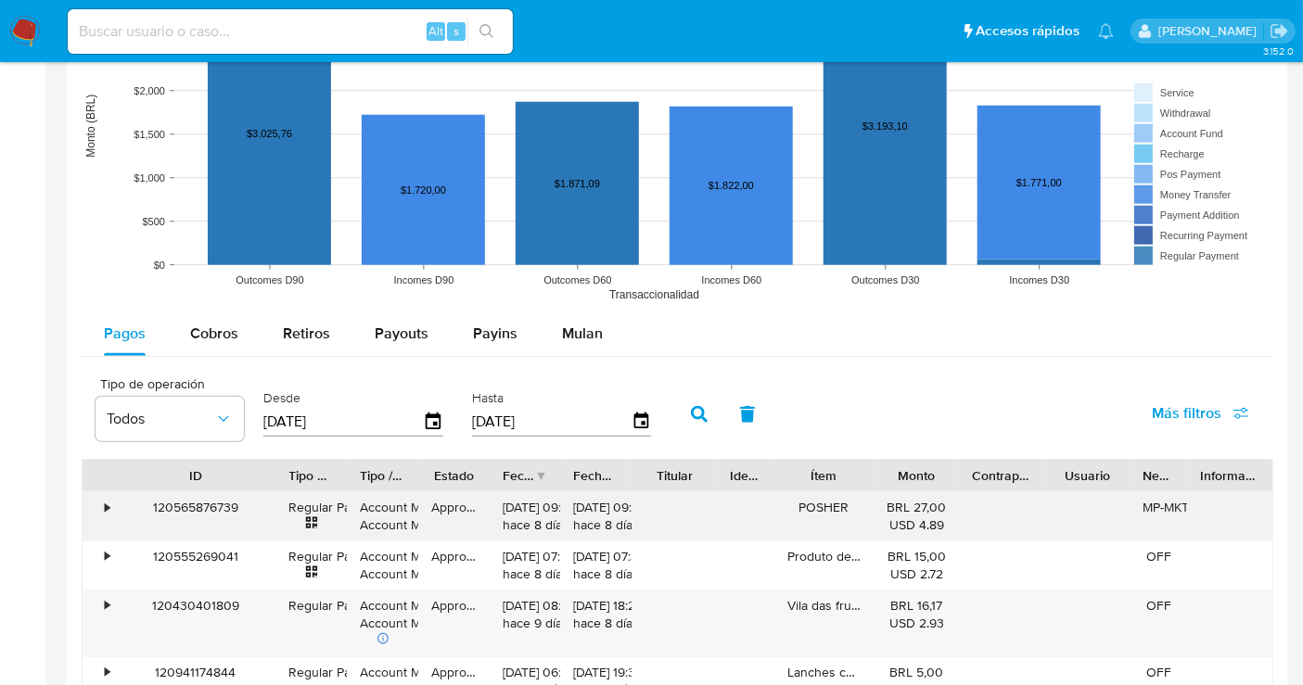
click at [106, 504] on div "•" at bounding box center [107, 508] width 5 height 18
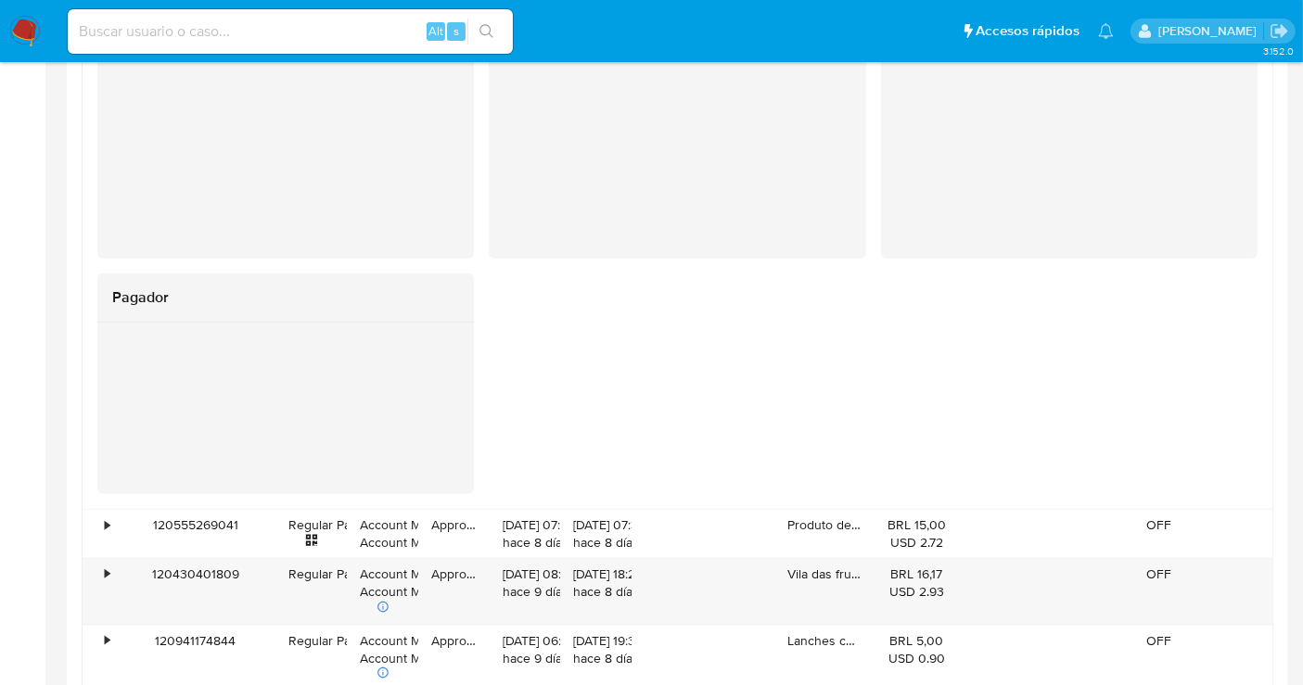
scroll to position [2060, 0]
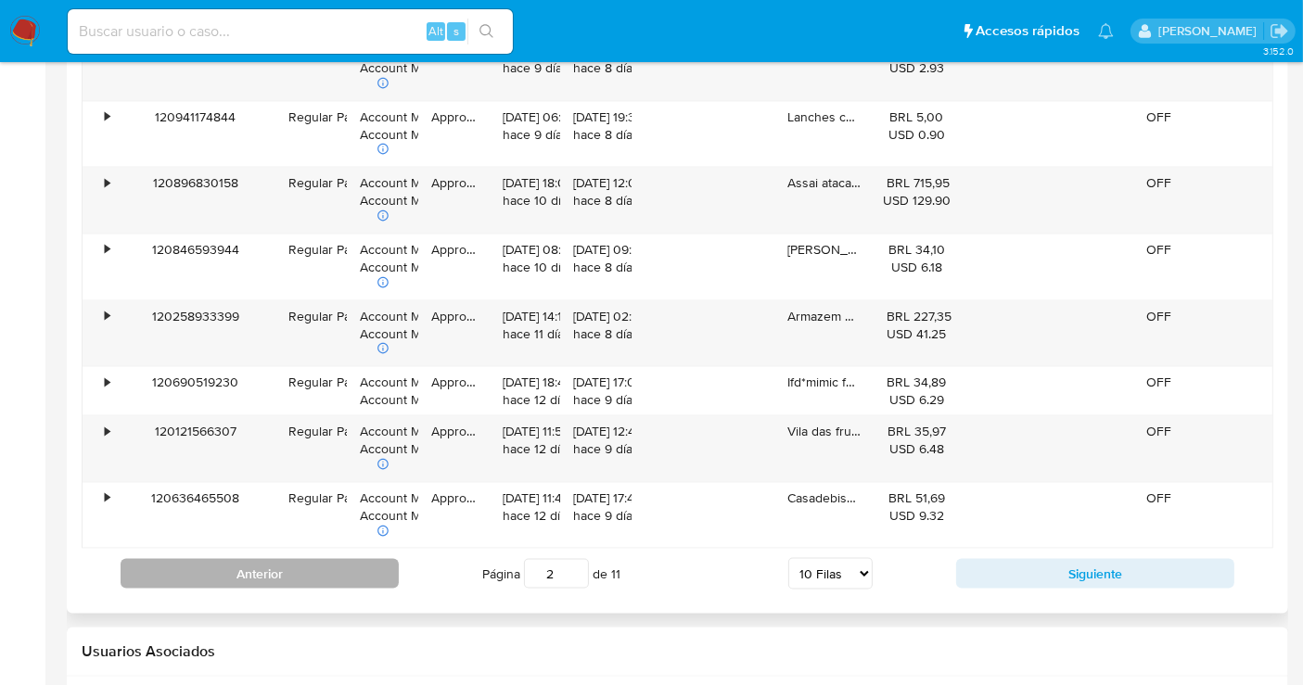
click at [257, 577] on button "Anterior" at bounding box center [260, 574] width 278 height 30
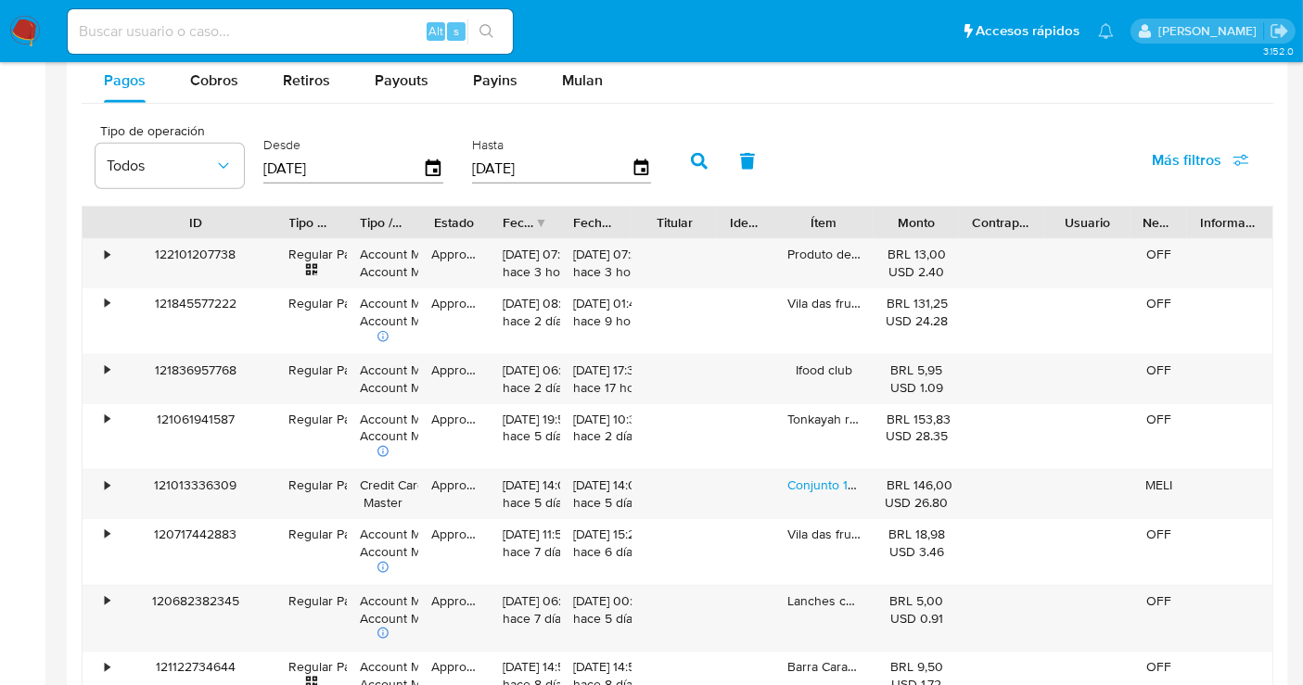
scroll to position [1646, 0]
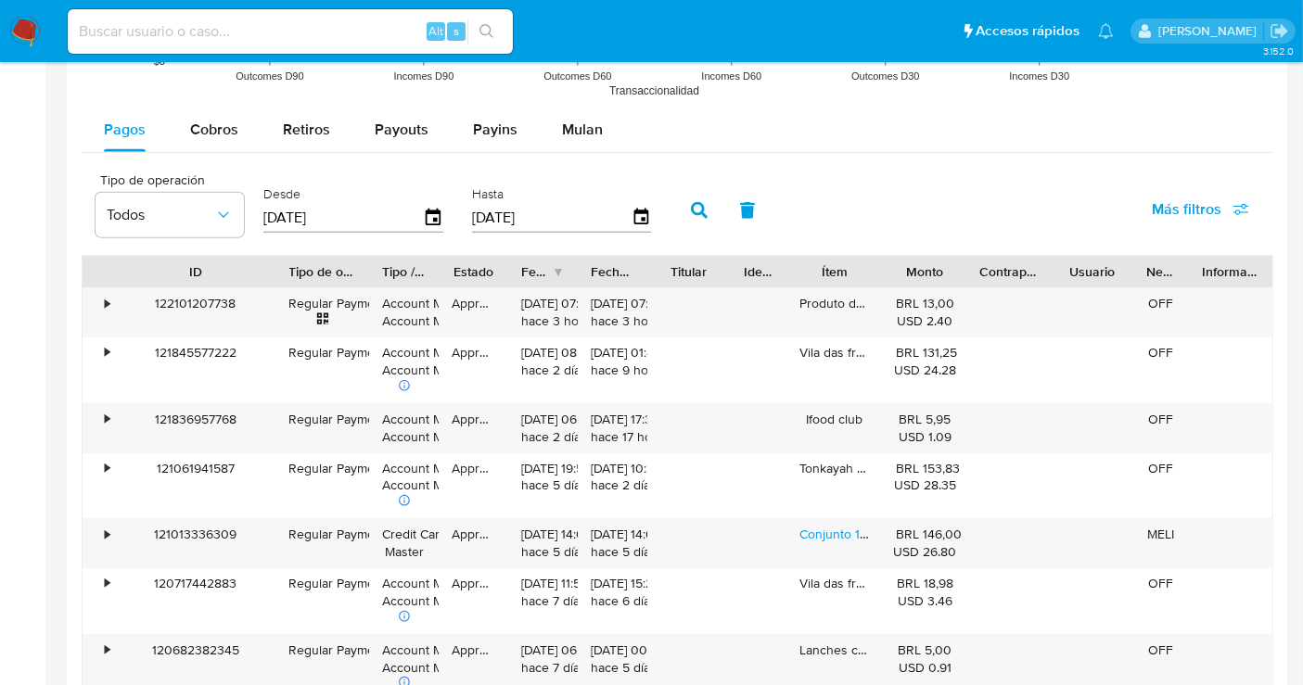
drag, startPoint x: 361, startPoint y: 260, endPoint x: 383, endPoint y: 258, distance: 22.3
click at [383, 258] on div at bounding box center [368, 272] width 33 height 32
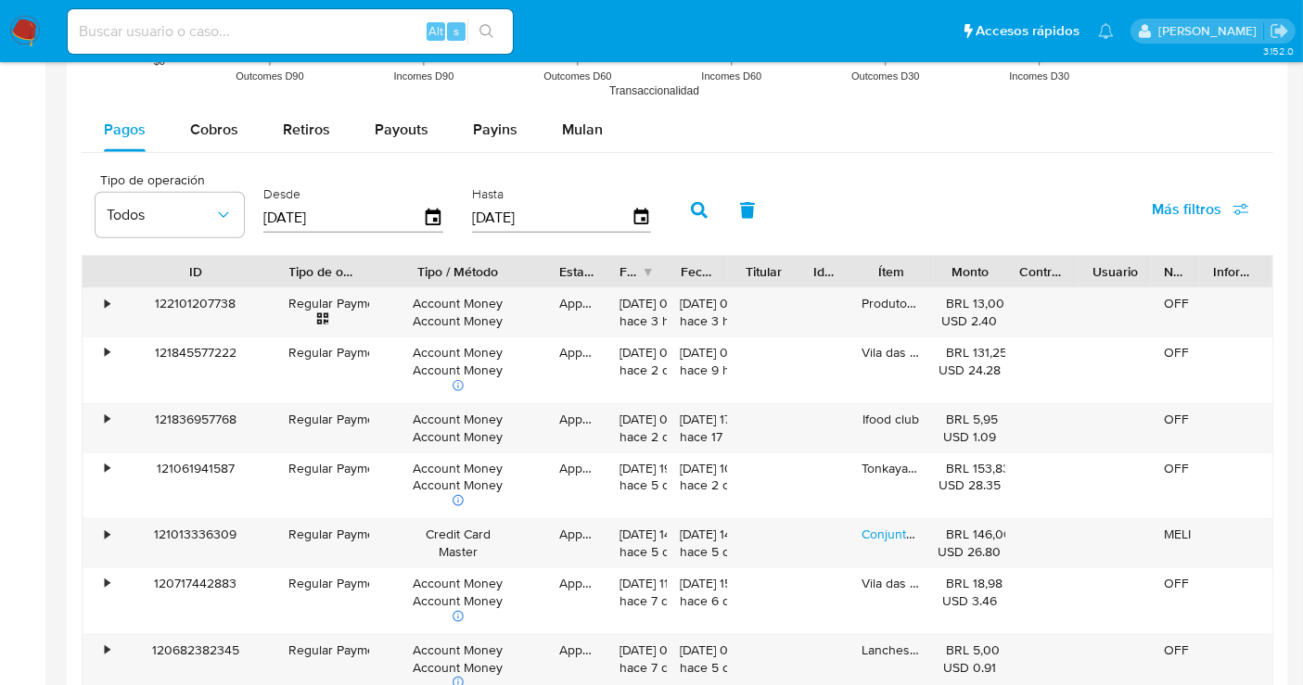
drag, startPoint x: 440, startPoint y: 268, endPoint x: 548, endPoint y: 270, distance: 107.6
click at [548, 270] on div at bounding box center [545, 272] width 33 height 32
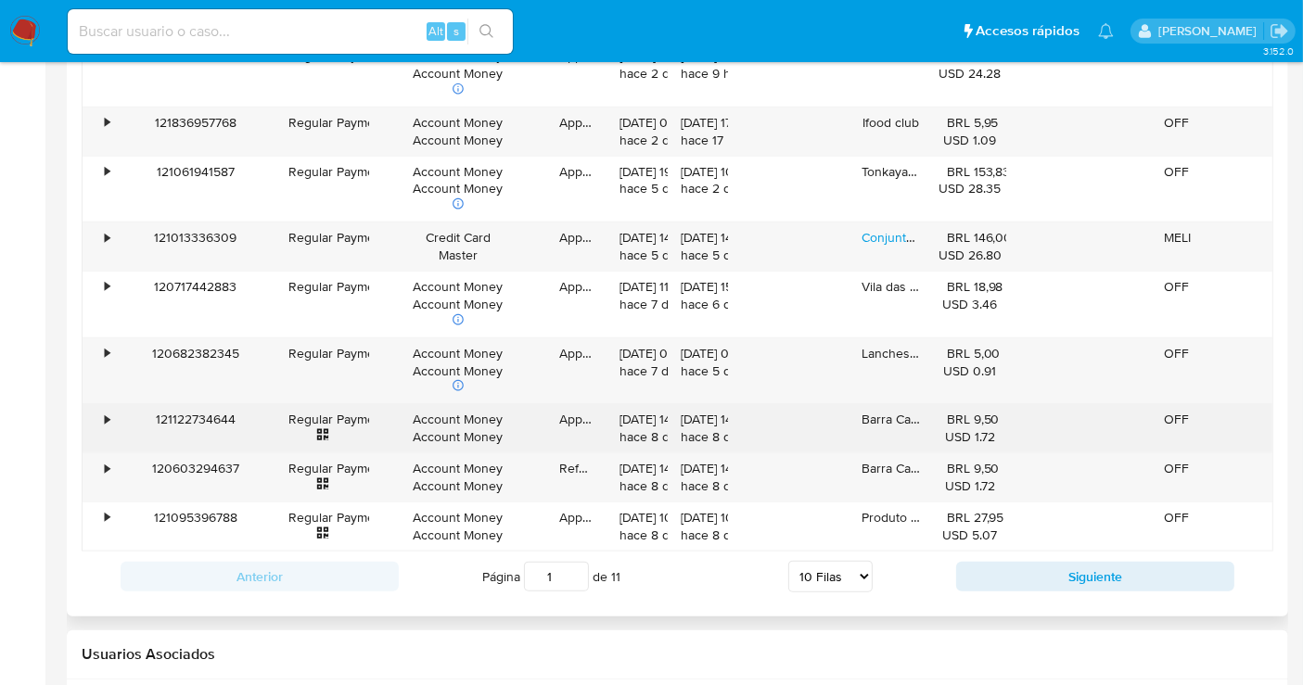
scroll to position [1955, 0]
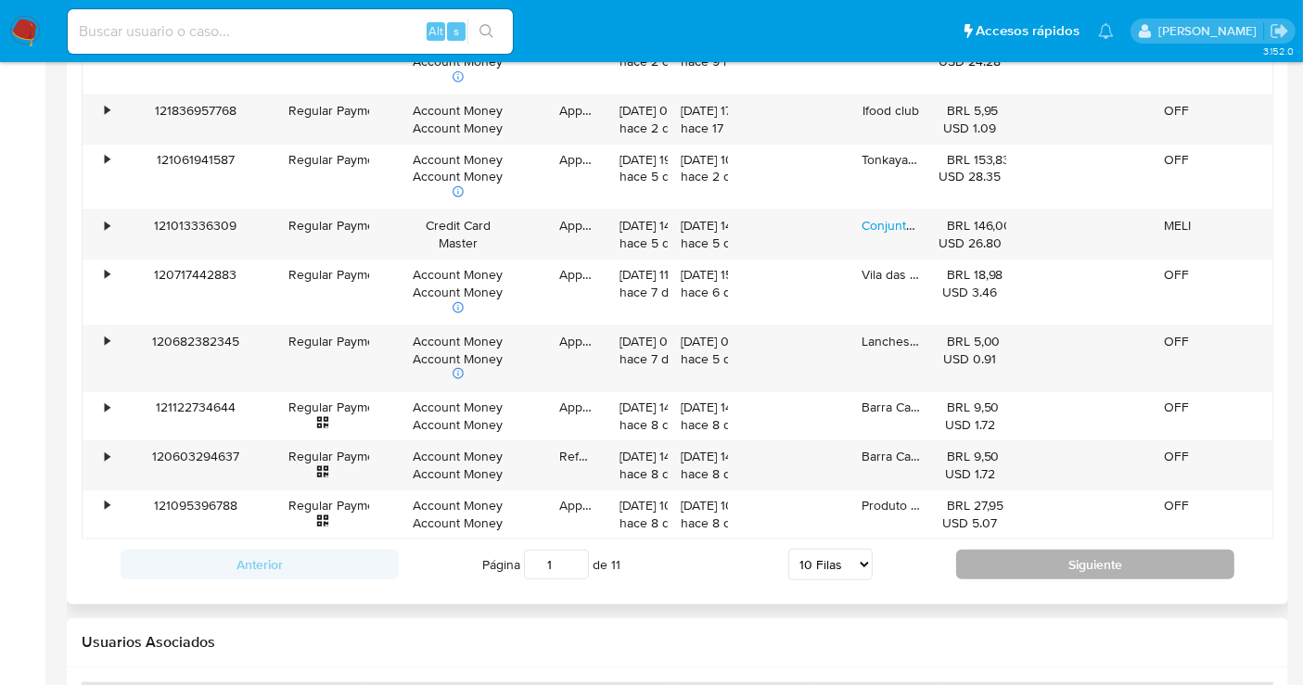
click at [993, 567] on button "Siguiente" at bounding box center [1095, 565] width 278 height 30
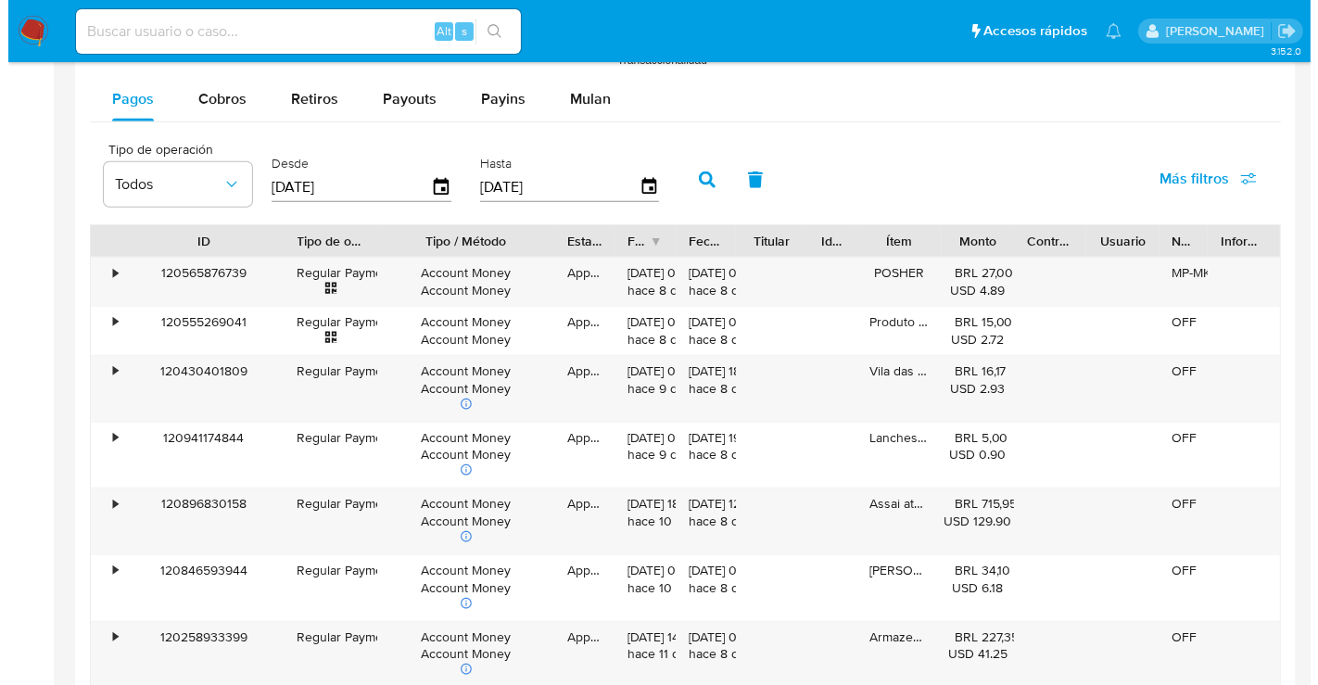
scroll to position [1646, 0]
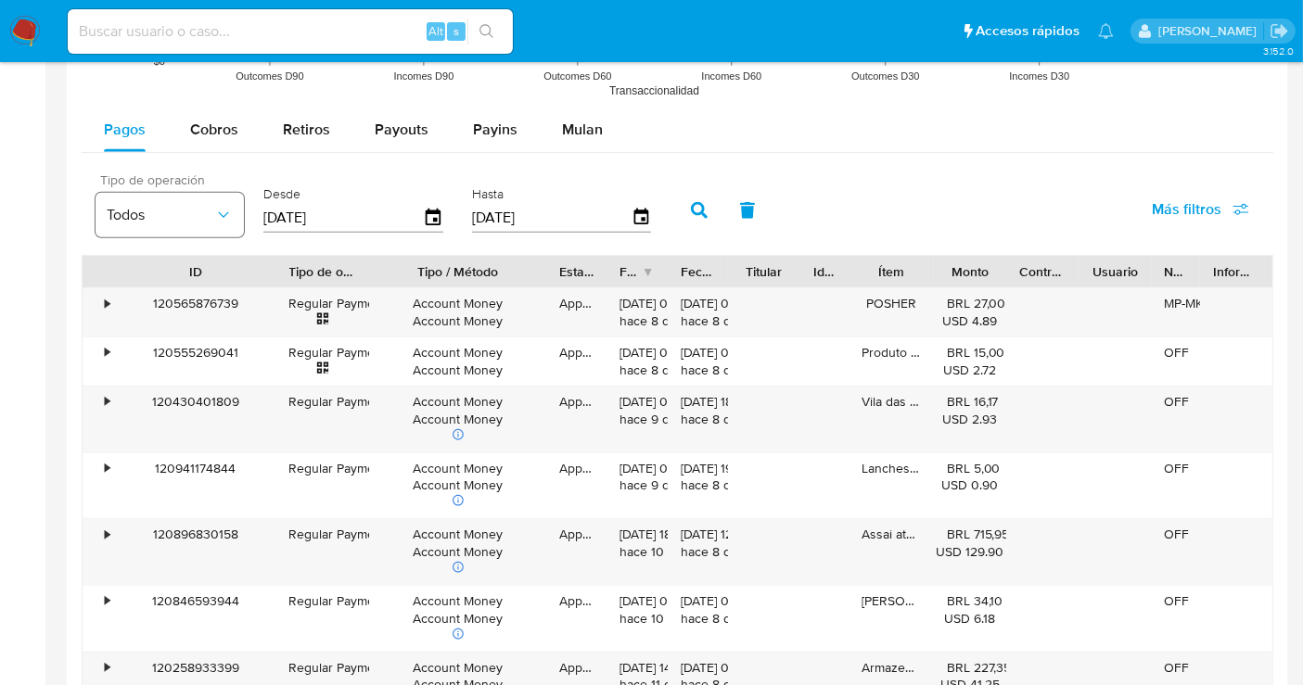
click at [217, 222] on button "Todos" at bounding box center [170, 215] width 148 height 45
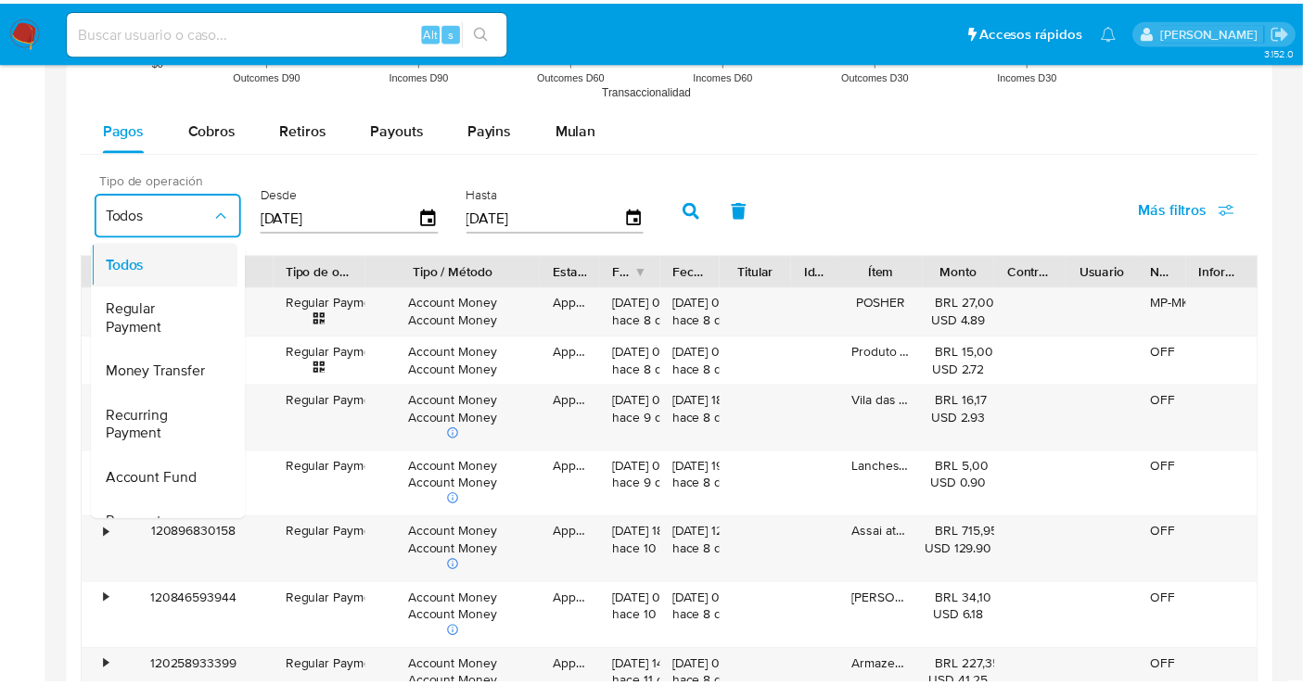
scroll to position [103, 0]
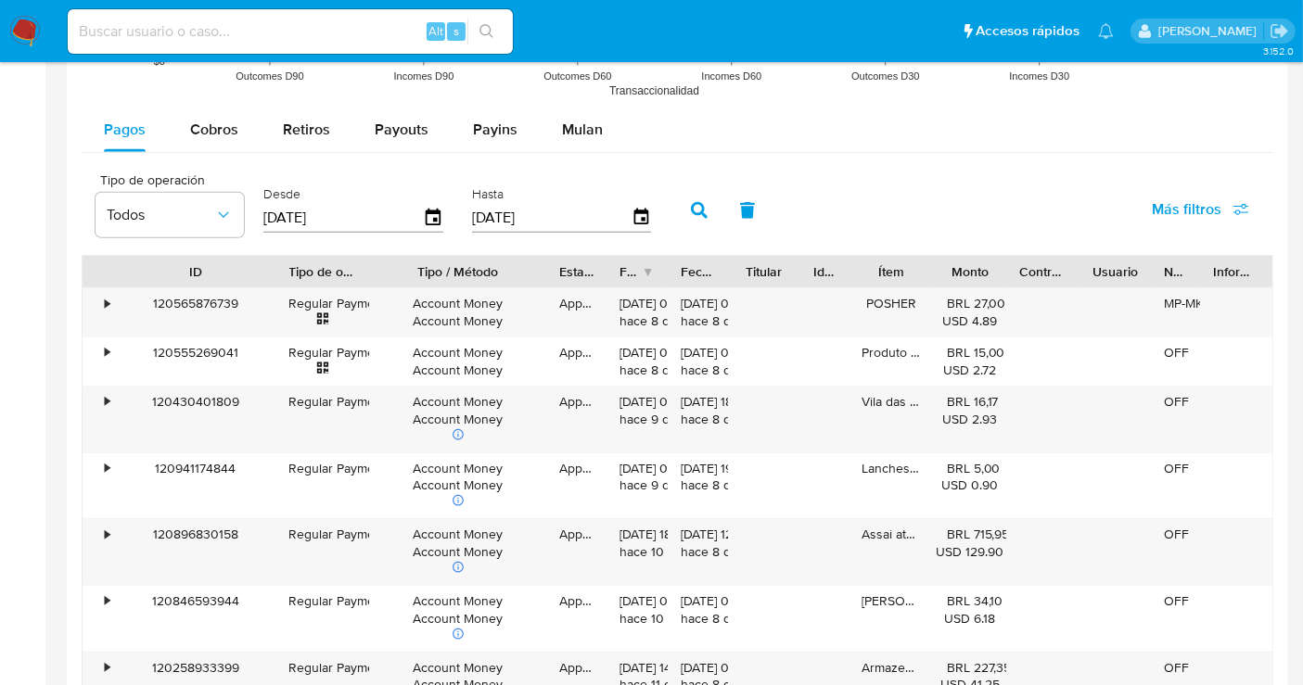
click at [834, 199] on div "Tipo de operación Todos Desde [DATE] Hasta [DATE] Más filtros" at bounding box center [677, 208] width 1191 height 93
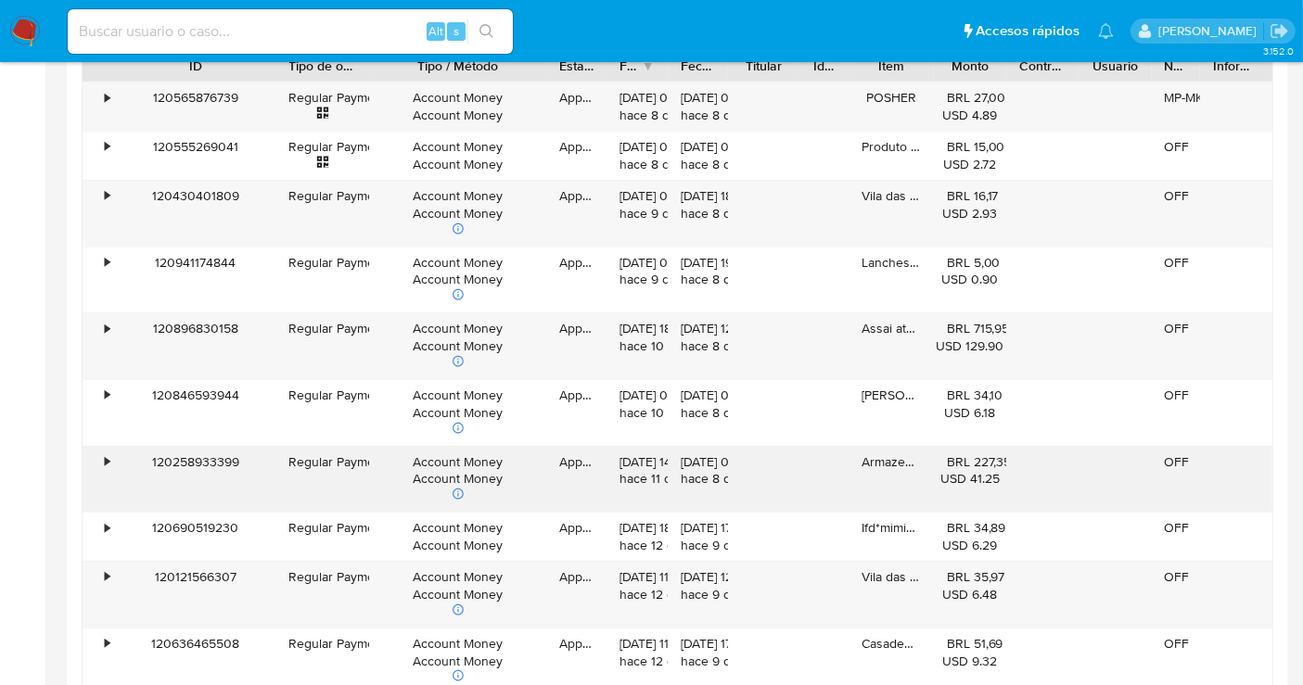
scroll to position [2058, 0]
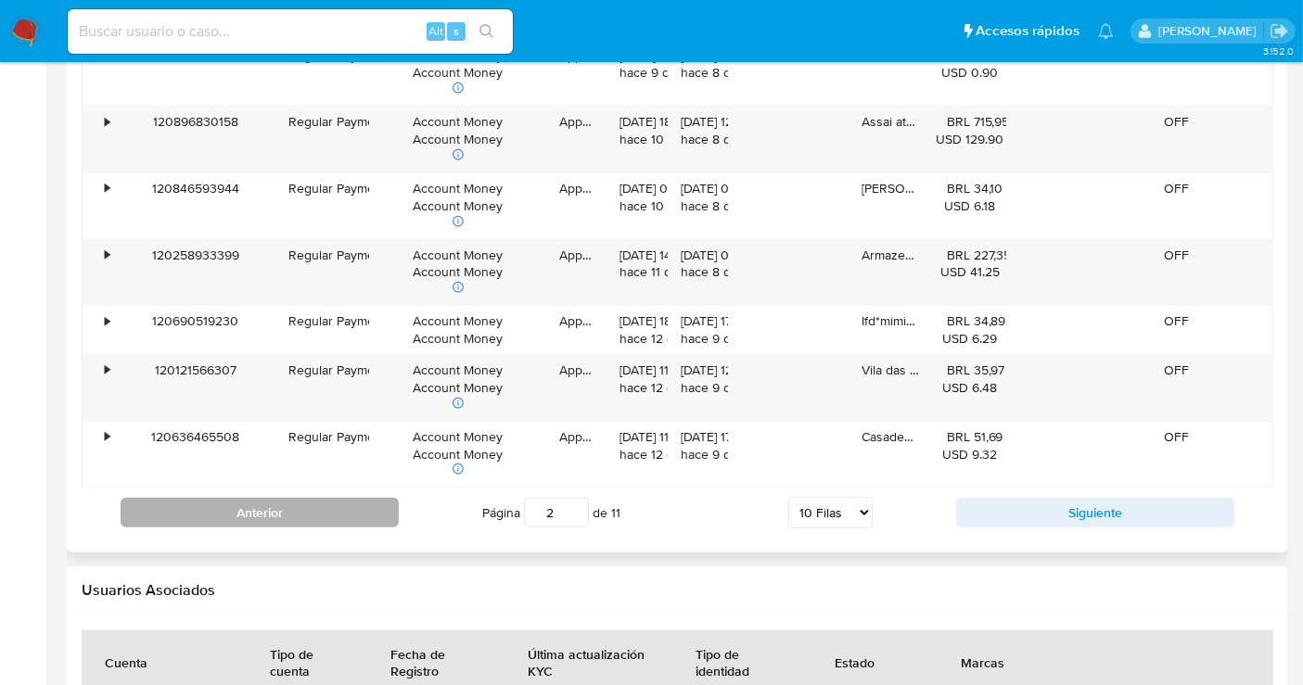
click at [372, 513] on button "Anterior" at bounding box center [260, 513] width 278 height 30
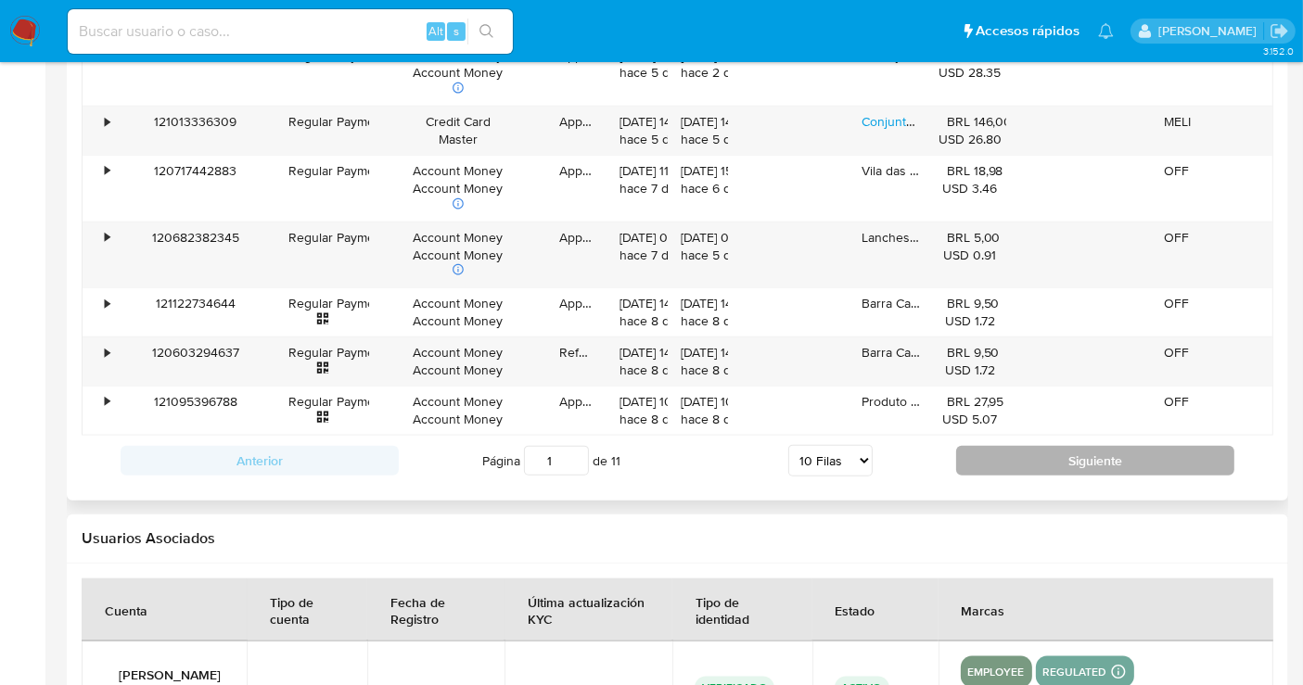
click at [1017, 452] on button "Siguiente" at bounding box center [1095, 461] width 278 height 30
type input "2"
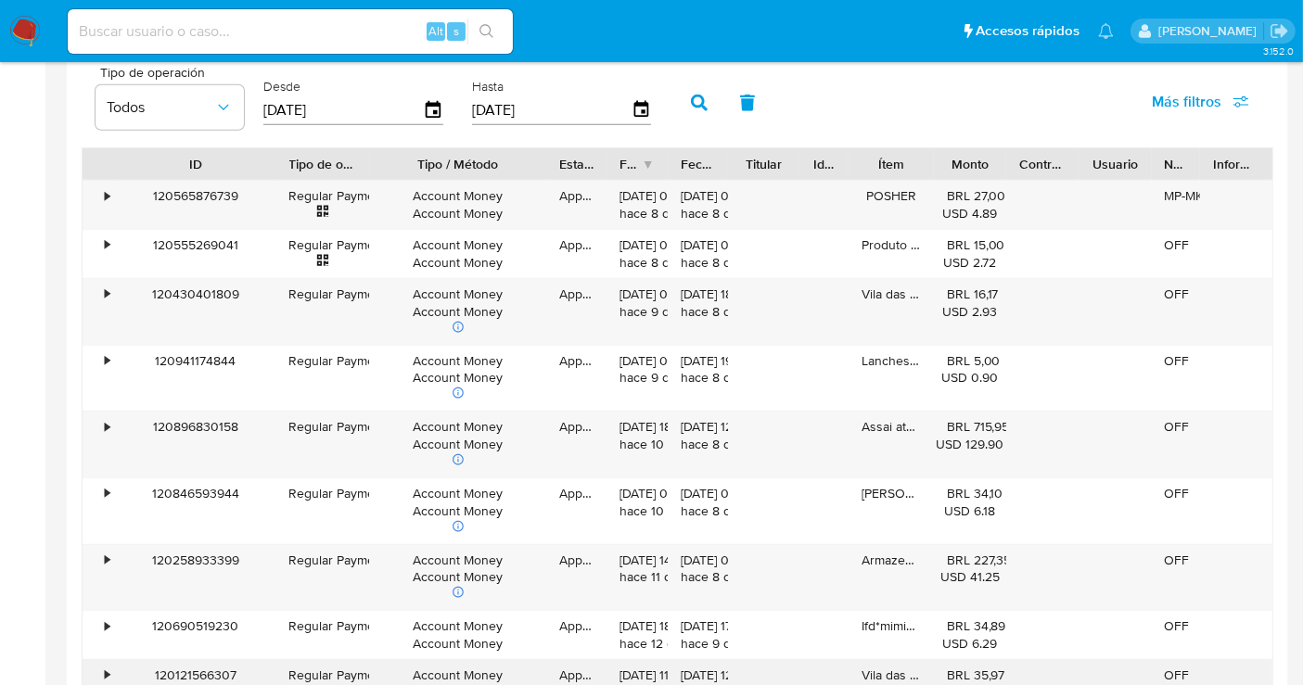
scroll to position [1646, 0]
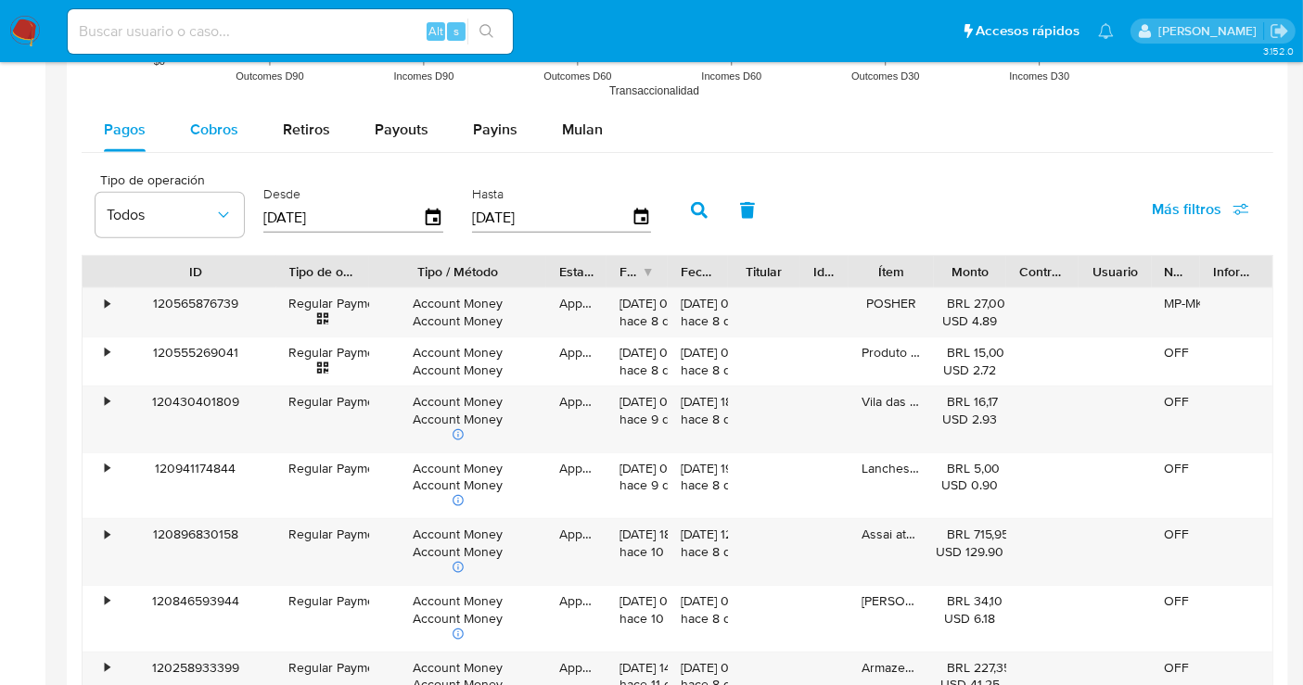
click at [228, 127] on span "Cobros" at bounding box center [214, 129] width 48 height 21
select select "10"
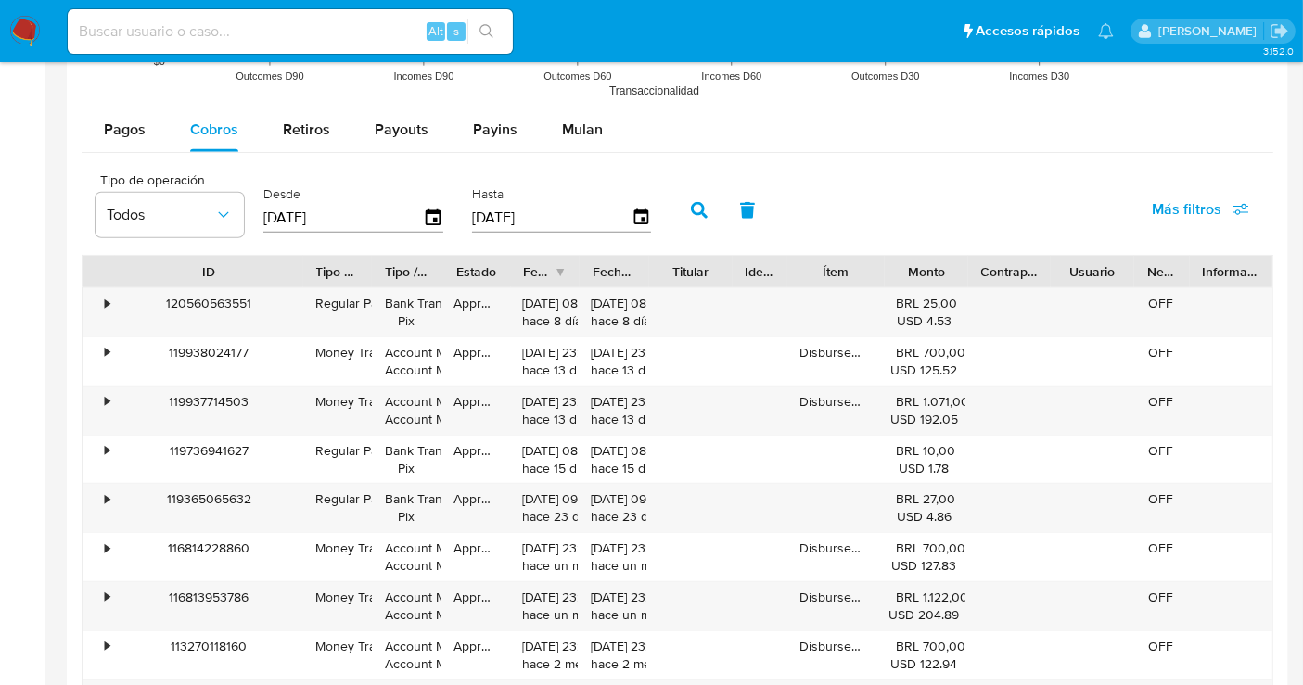
drag, startPoint x: 178, startPoint y: 258, endPoint x: 324, endPoint y: 279, distance: 147.1
click at [320, 279] on div at bounding box center [303, 272] width 33 height 32
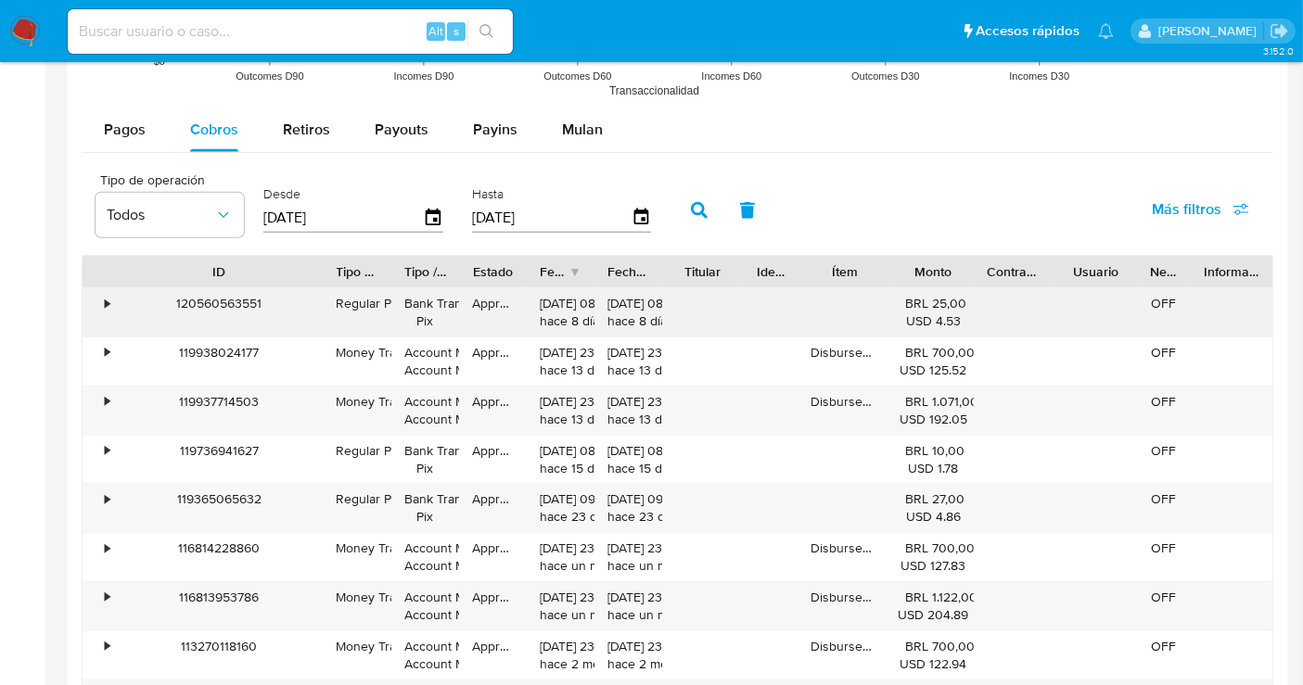
click at [101, 295] on div "•" at bounding box center [99, 312] width 32 height 48
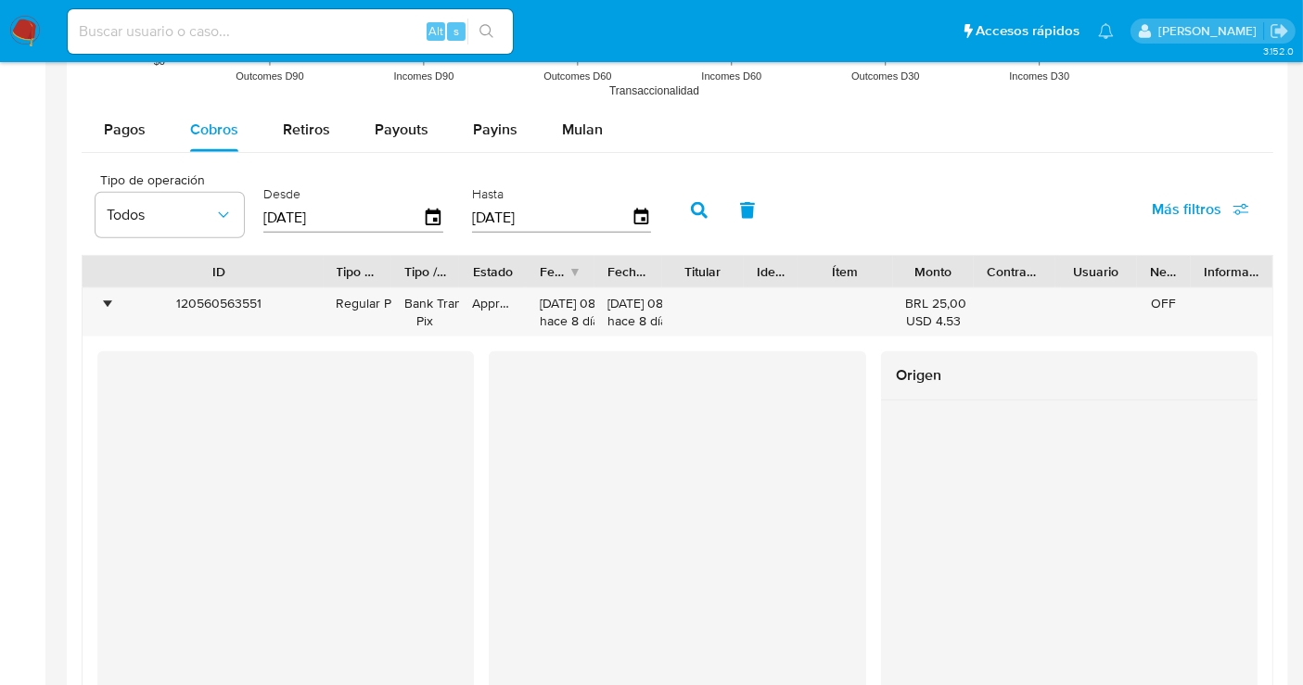
scroll to position [1543, 0]
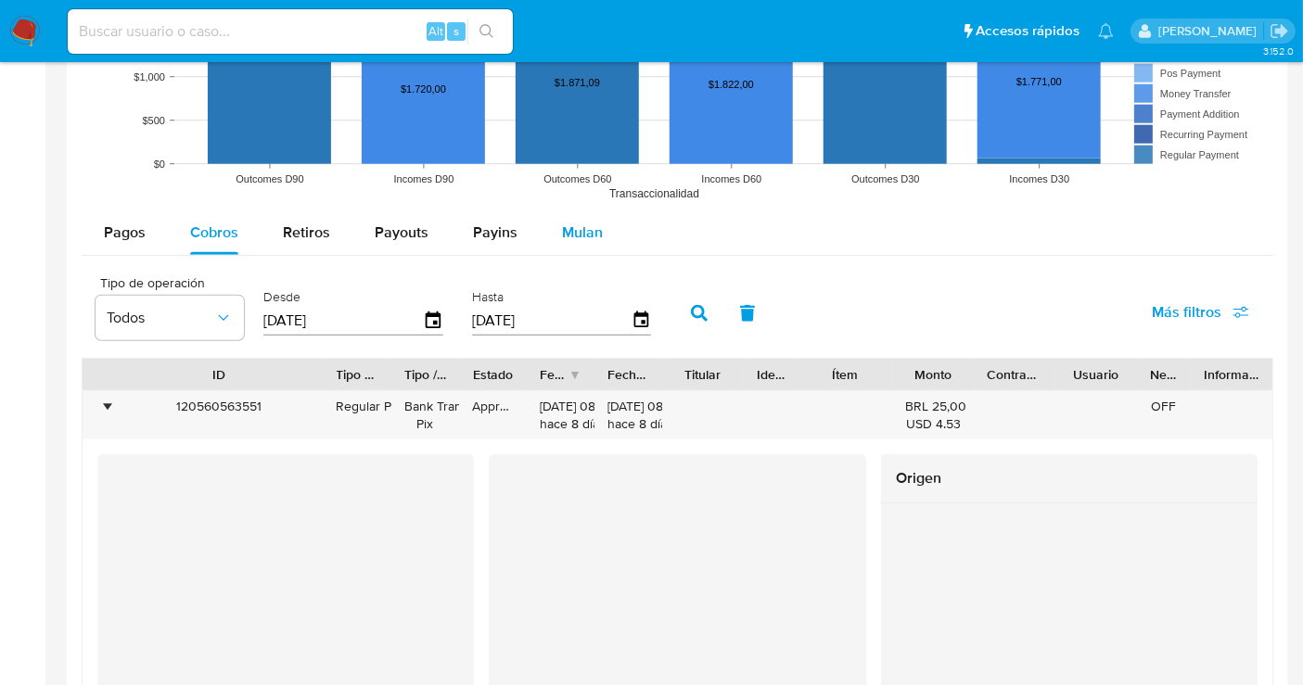
click at [581, 234] on span "Mulan" at bounding box center [582, 232] width 41 height 21
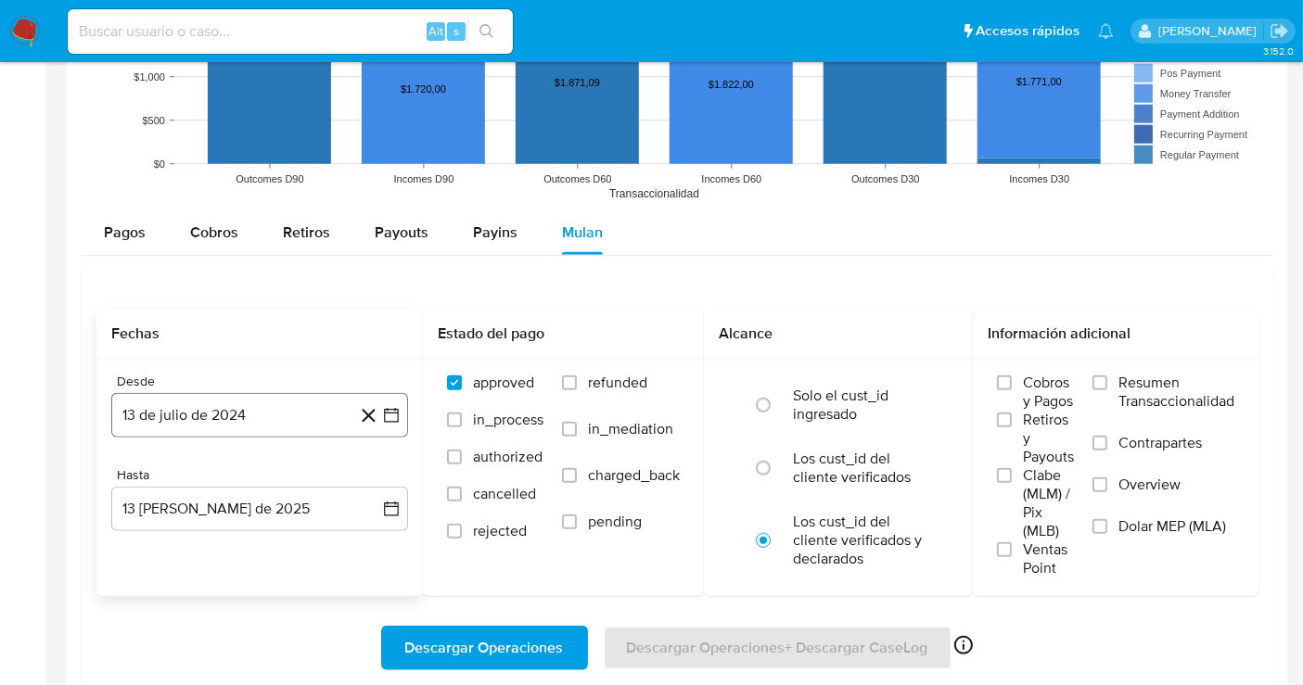
click at [226, 422] on button "13 de julio de 2024" at bounding box center [259, 415] width 297 height 45
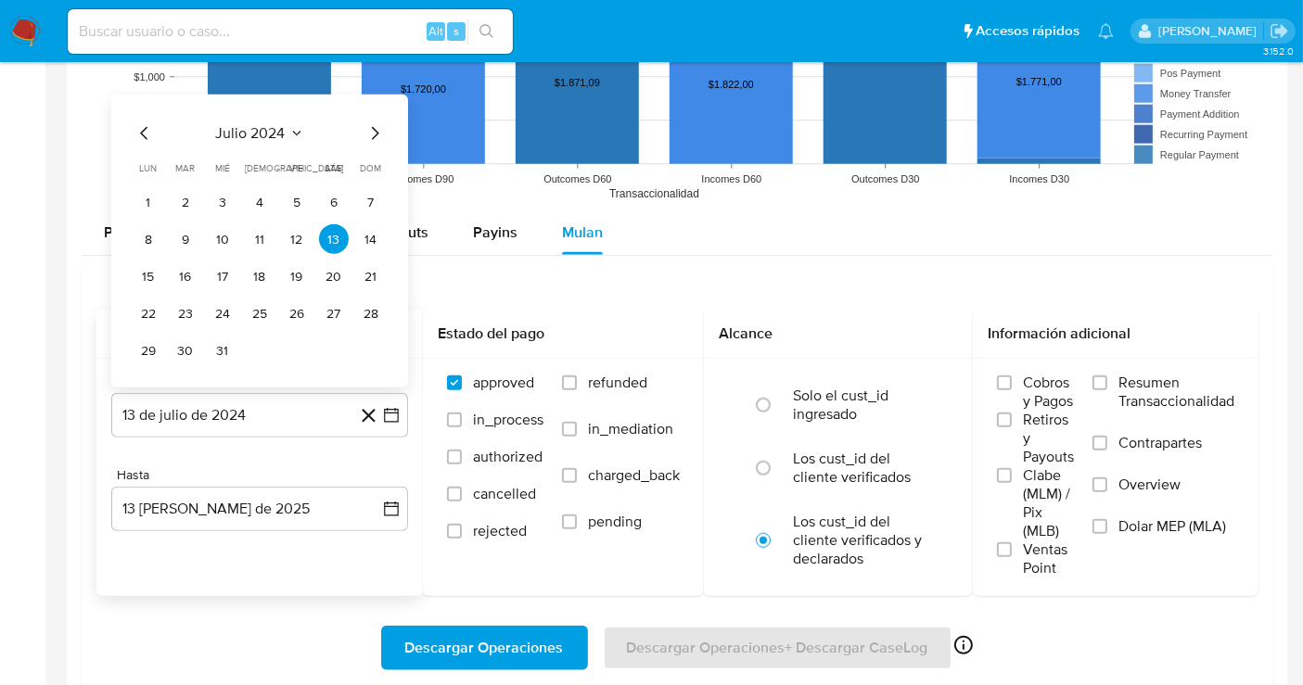
click at [300, 134] on icon "Seleccionar mes y año" at bounding box center [296, 133] width 15 height 15
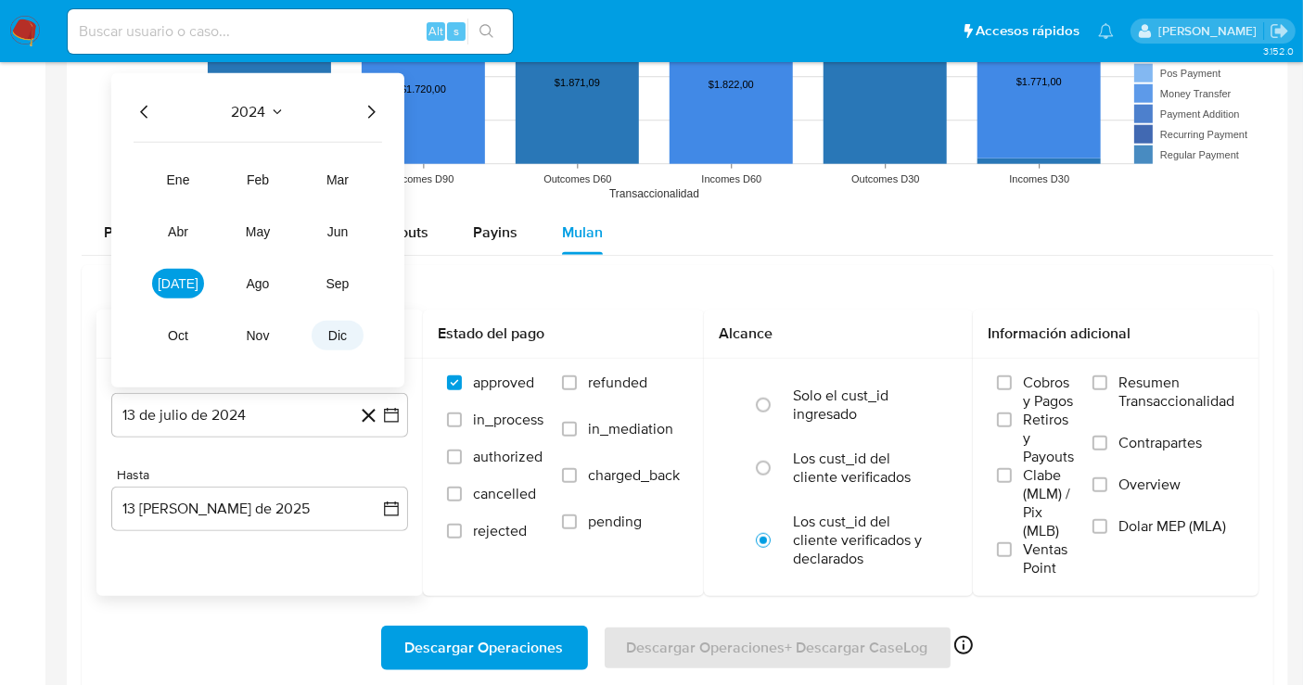
click at [327, 325] on button "dic" at bounding box center [338, 336] width 52 height 30
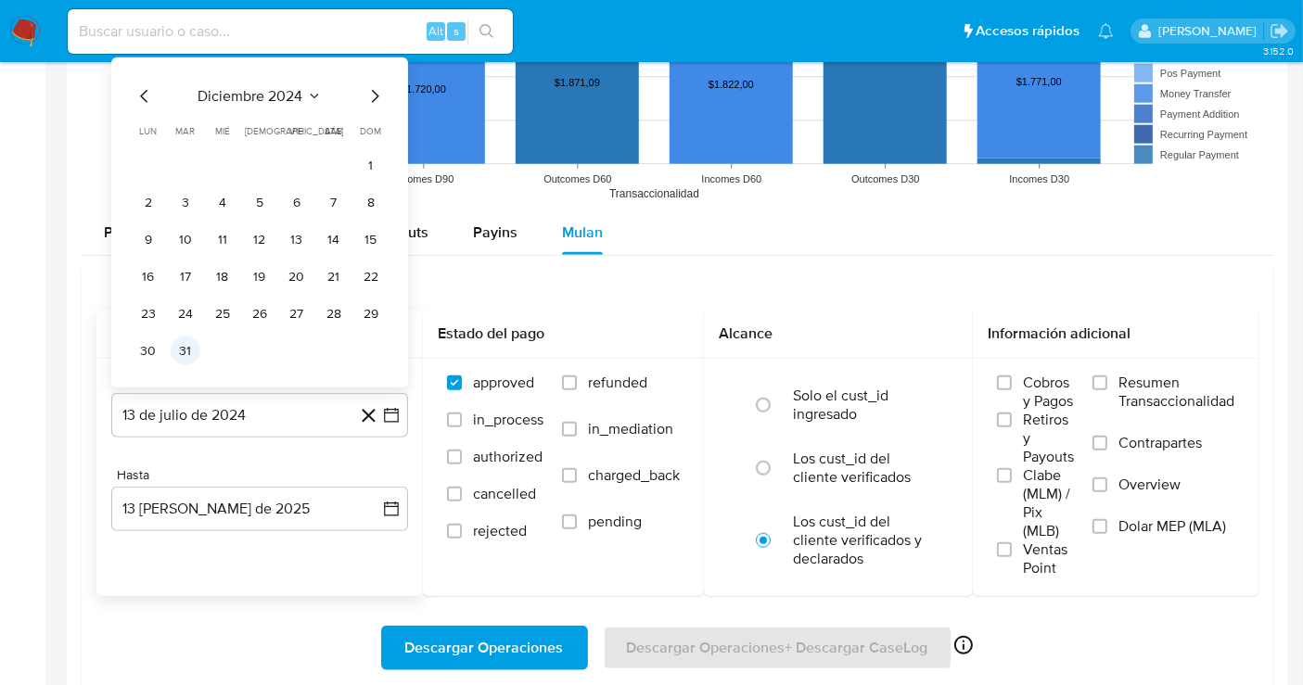
click at [185, 359] on button "31" at bounding box center [186, 351] width 30 height 30
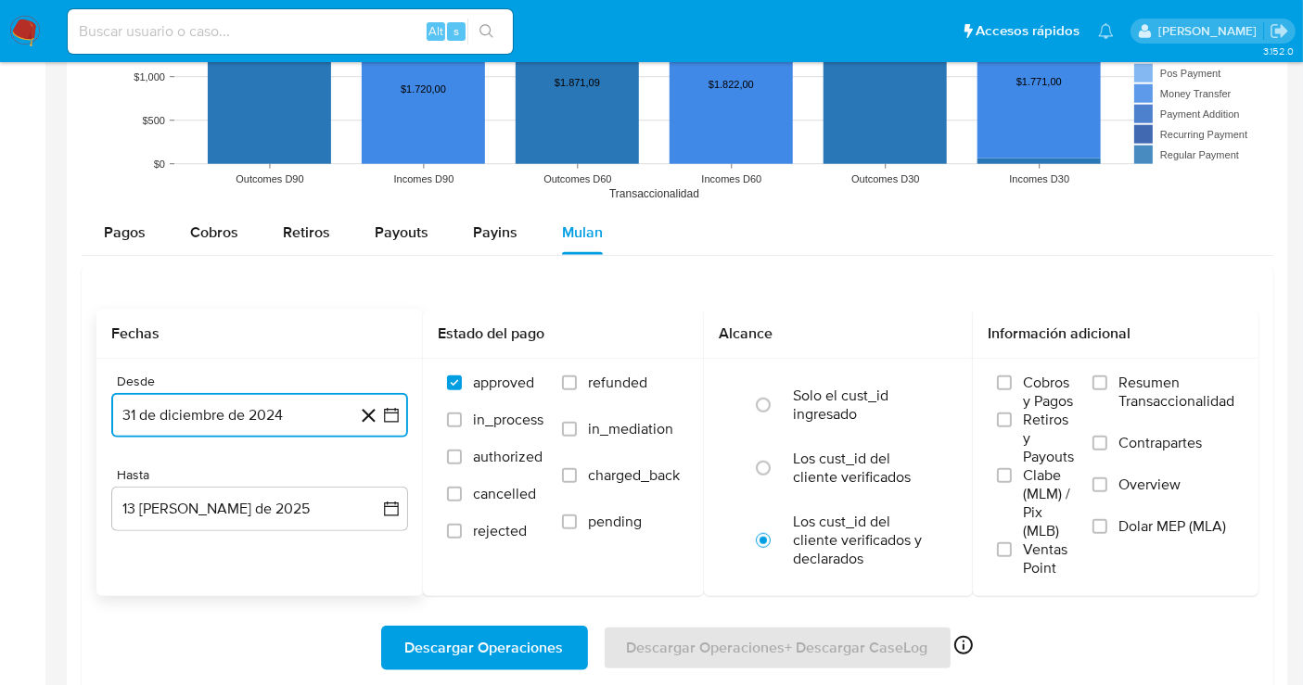
click at [300, 422] on button "31 de diciembre de 2024" at bounding box center [259, 415] width 297 height 45
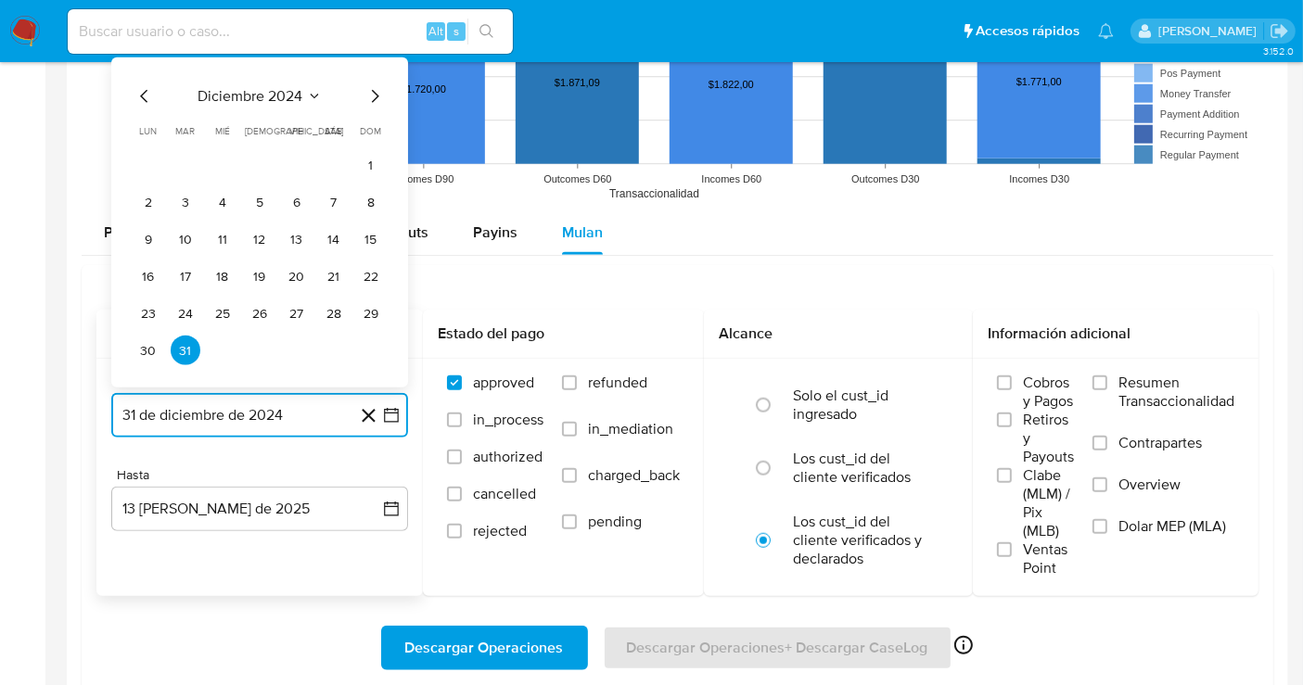
click at [373, 94] on icon "Mes siguiente" at bounding box center [374, 96] width 22 height 22
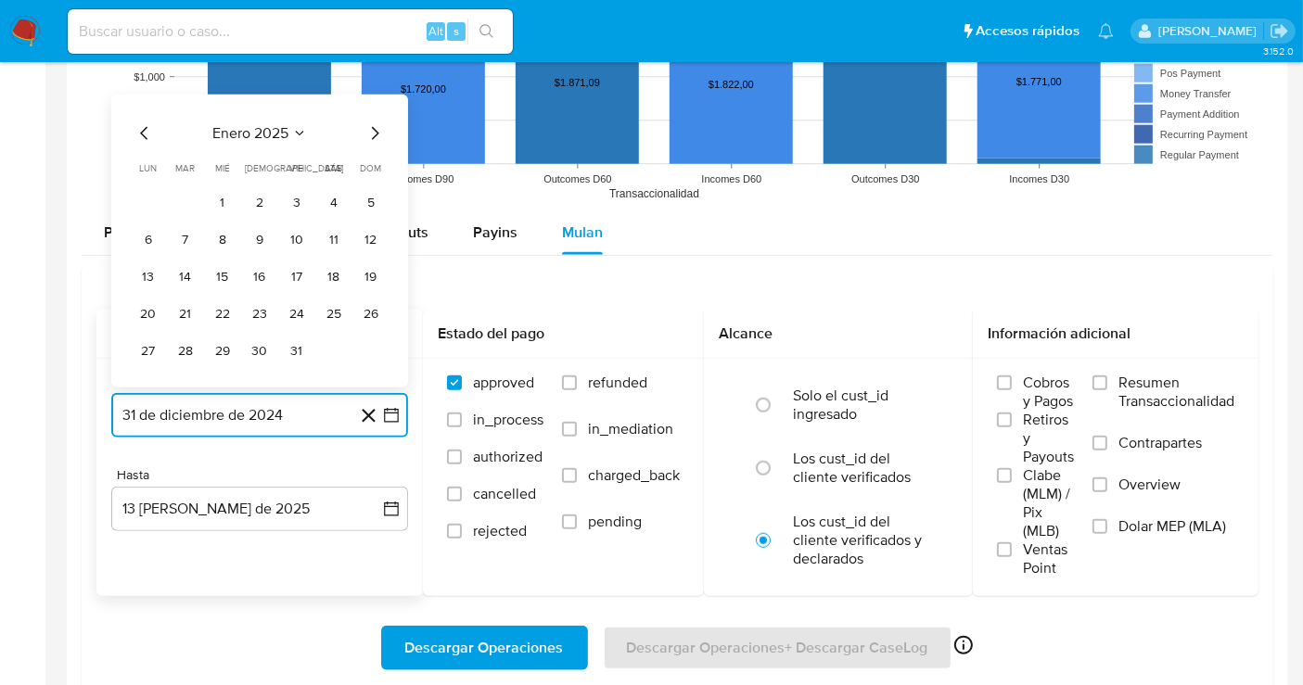
click at [292, 134] on icon "Seleccionar mes y año" at bounding box center [299, 133] width 15 height 15
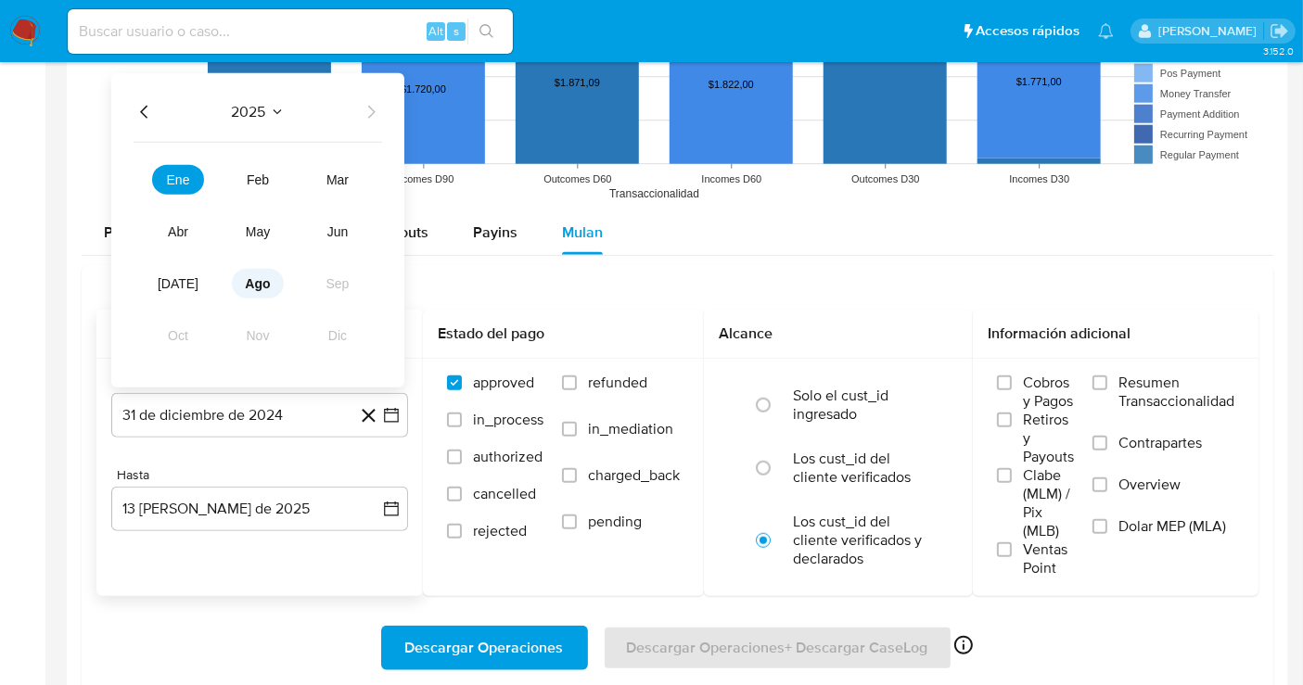
click at [256, 276] on span "ago" at bounding box center [257, 283] width 25 height 15
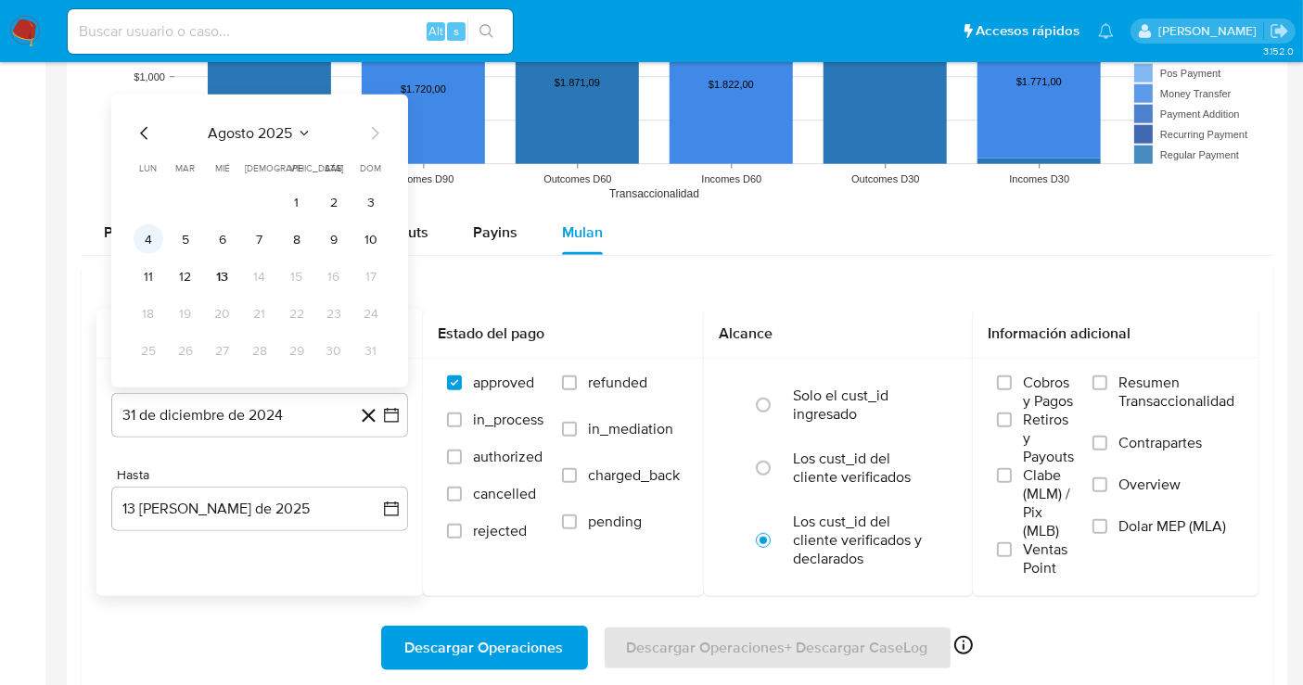
click at [152, 230] on button "4" at bounding box center [149, 239] width 30 height 30
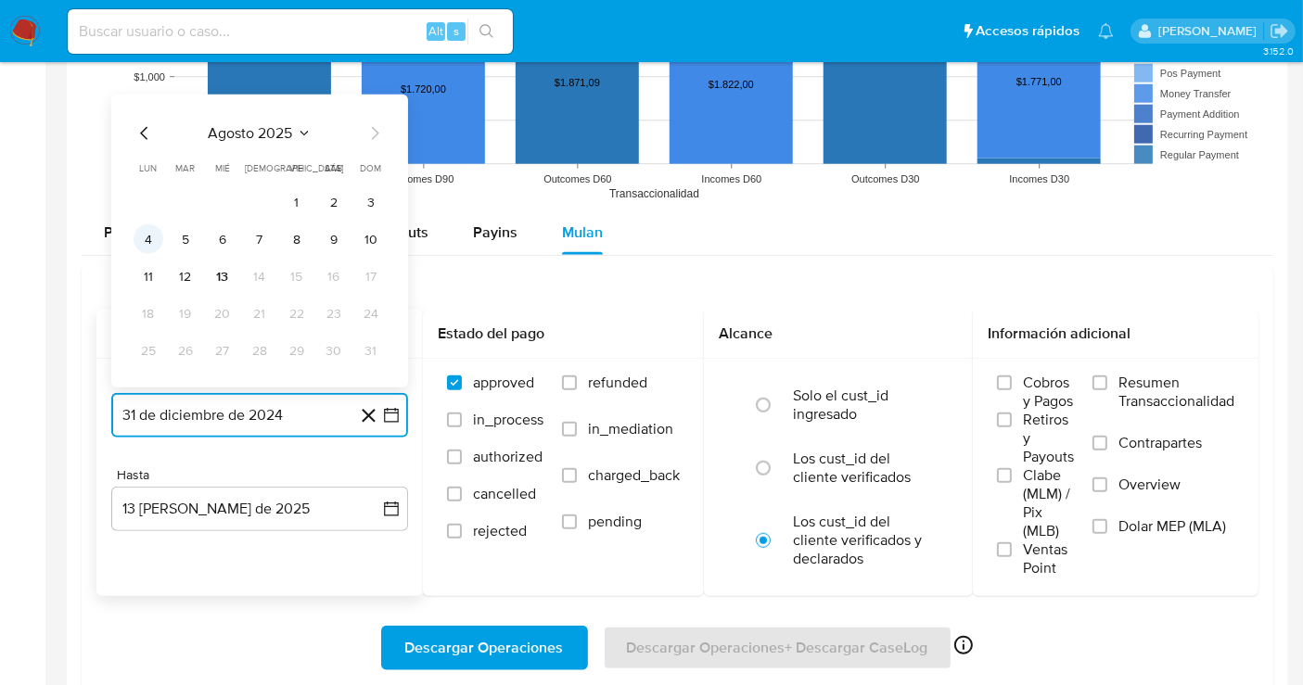
click at [152, 230] on button "Pagos" at bounding box center [125, 232] width 86 height 45
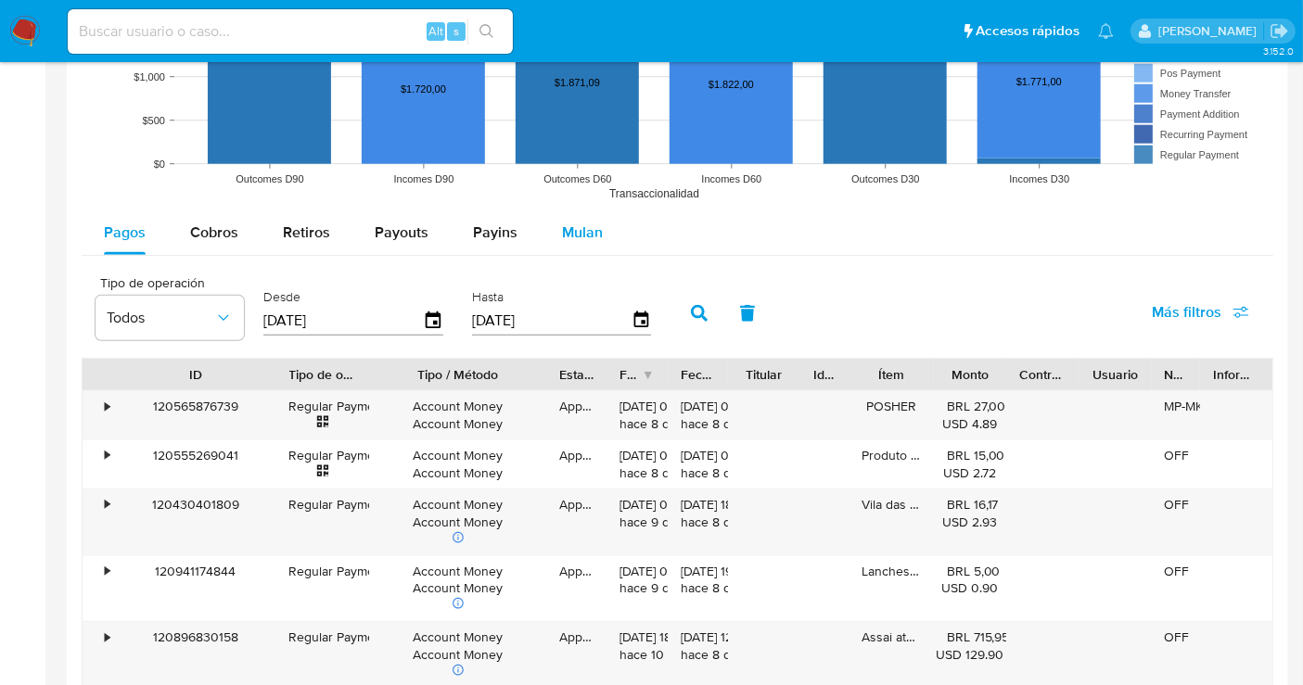
click at [579, 234] on span "Mulan" at bounding box center [582, 232] width 41 height 21
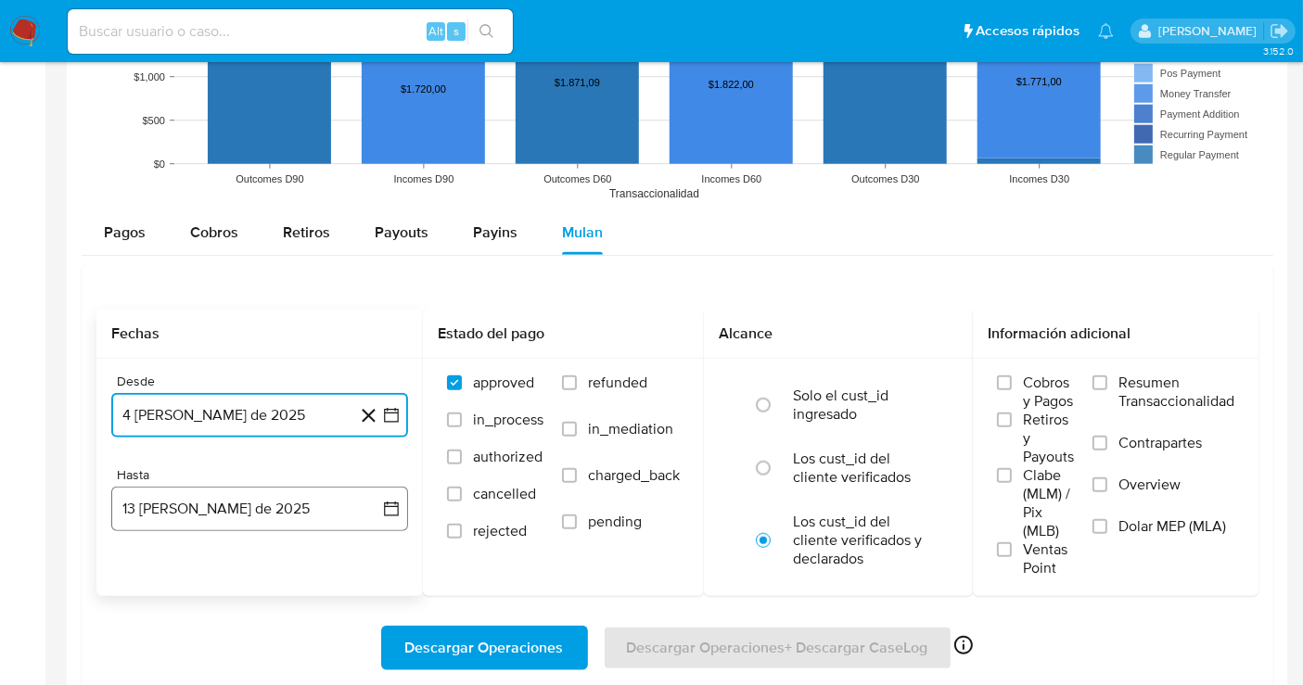
click at [227, 506] on button "13 [PERSON_NAME] de 2025" at bounding box center [259, 509] width 297 height 45
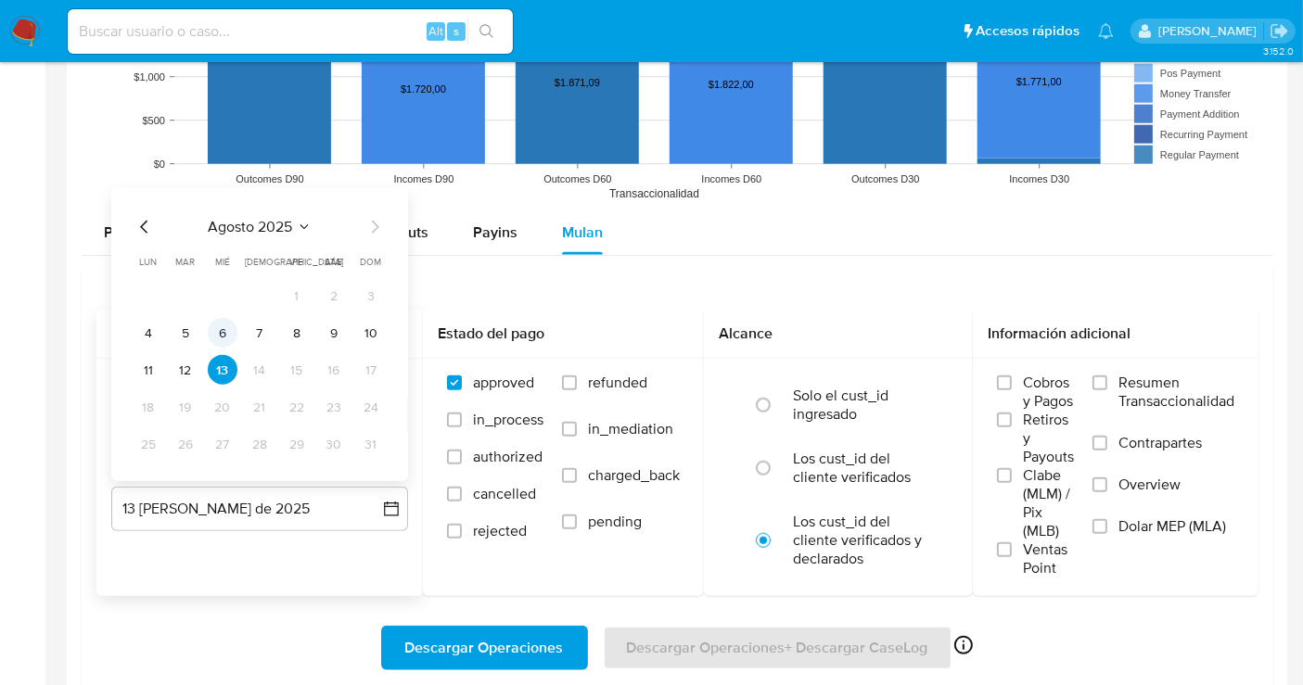
click at [232, 335] on button "6" at bounding box center [223, 333] width 30 height 30
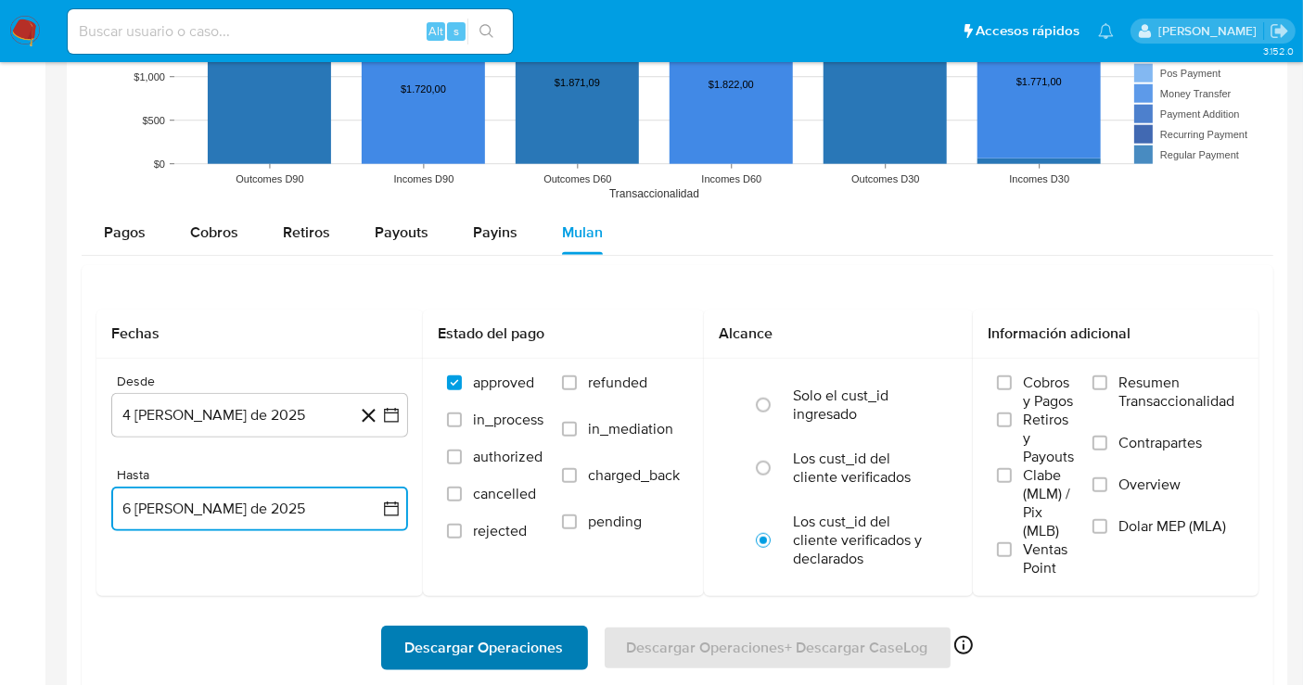
click at [448, 655] on span "Descargar Operaciones" at bounding box center [484, 648] width 159 height 41
